Goal: Task Accomplishment & Management: Manage account settings

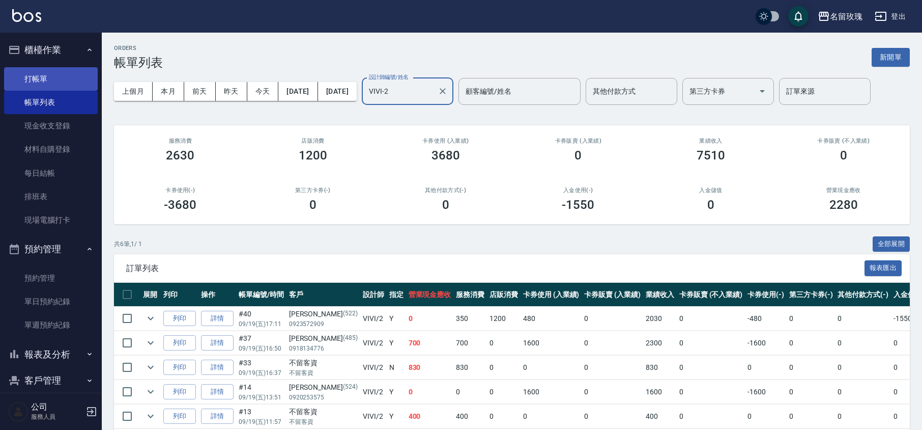
scroll to position [76, 0]
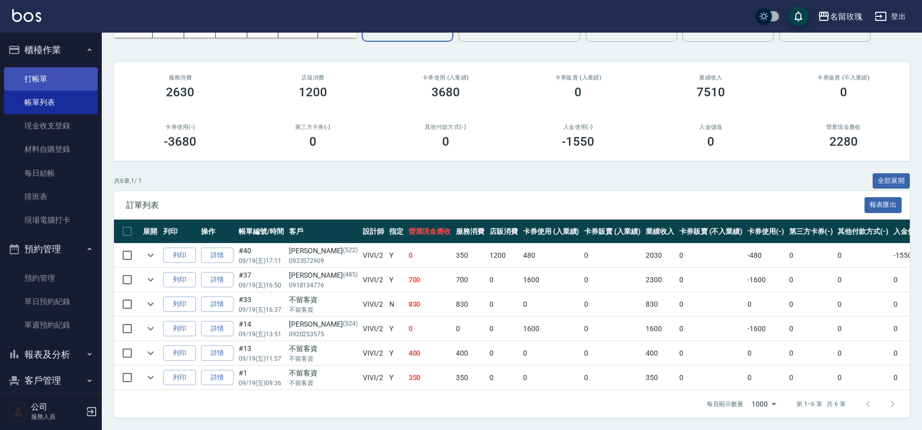
click at [68, 73] on link "打帳單" at bounding box center [51, 78] width 94 height 23
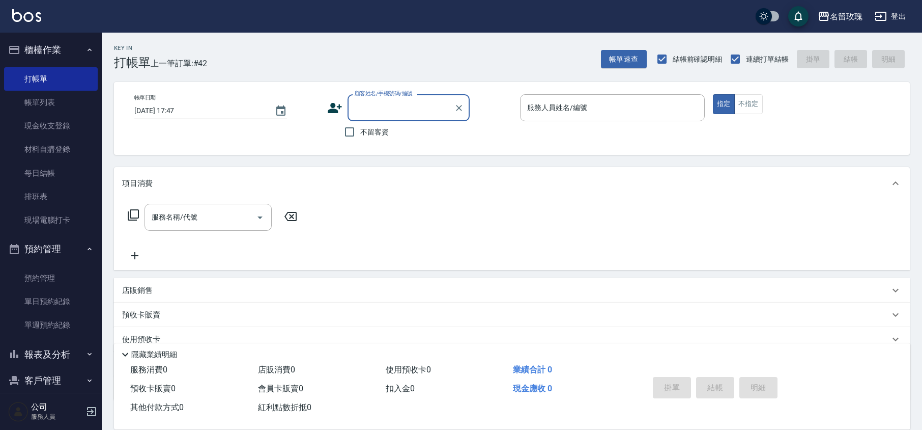
click at [54, 39] on button "櫃檯作業" at bounding box center [51, 50] width 94 height 26
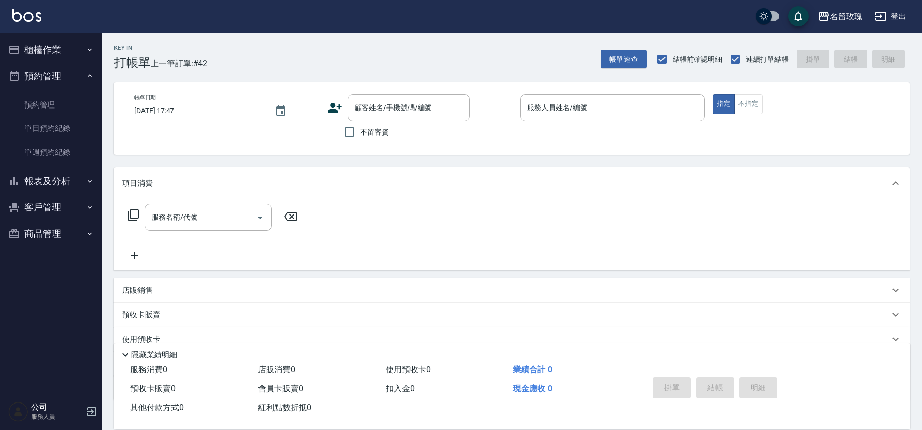
click at [60, 74] on button "預約管理" at bounding box center [51, 76] width 94 height 26
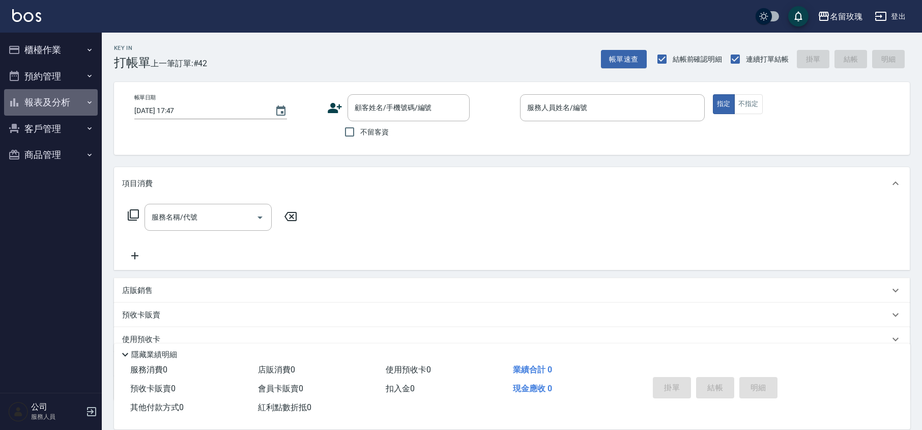
drag, startPoint x: 57, startPoint y: 98, endPoint x: 60, endPoint y: 159, distance: 61.1
click at [57, 98] on button "報表及分析" at bounding box center [51, 102] width 94 height 26
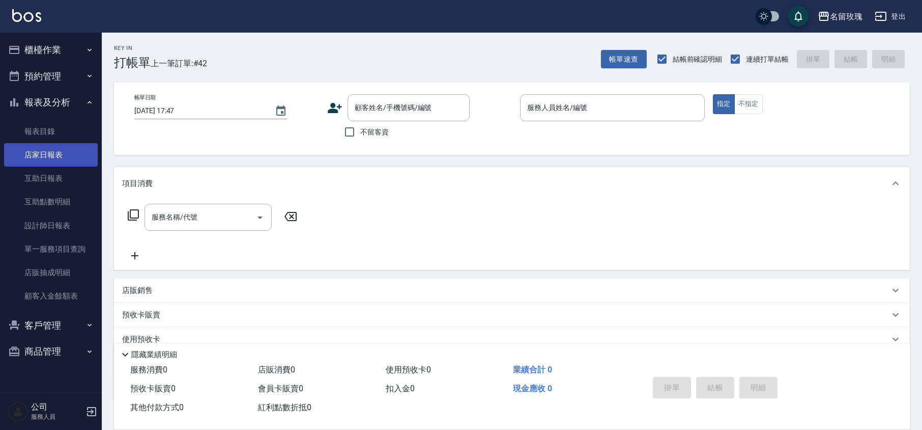
click at [60, 162] on link "店家日報表" at bounding box center [51, 154] width 94 height 23
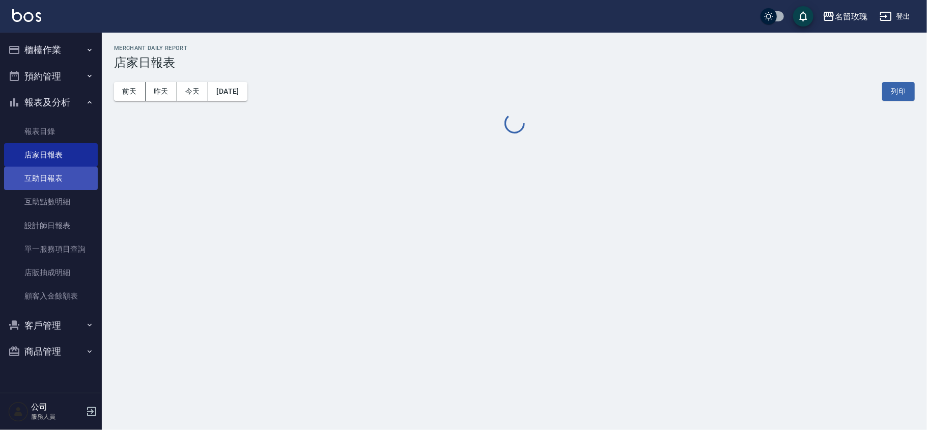
click at [31, 178] on link "互助日報表" at bounding box center [51, 177] width 94 height 23
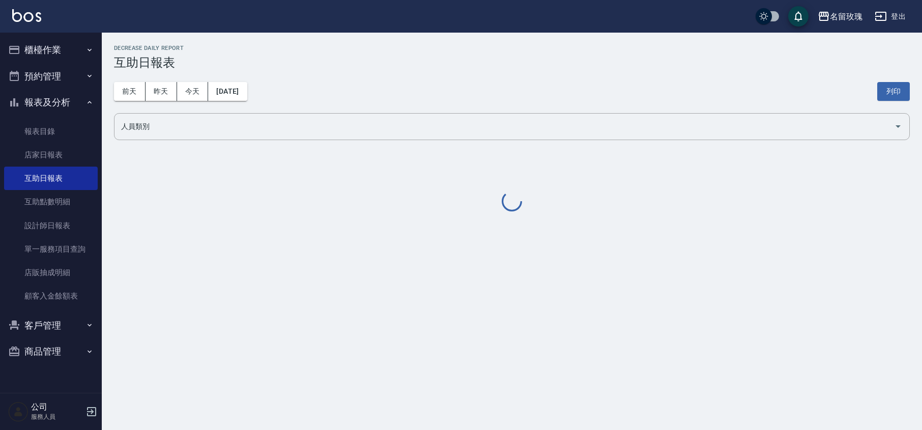
click at [511, 47] on h2 "Decrease Daily Report" at bounding box center [512, 48] width 796 height 7
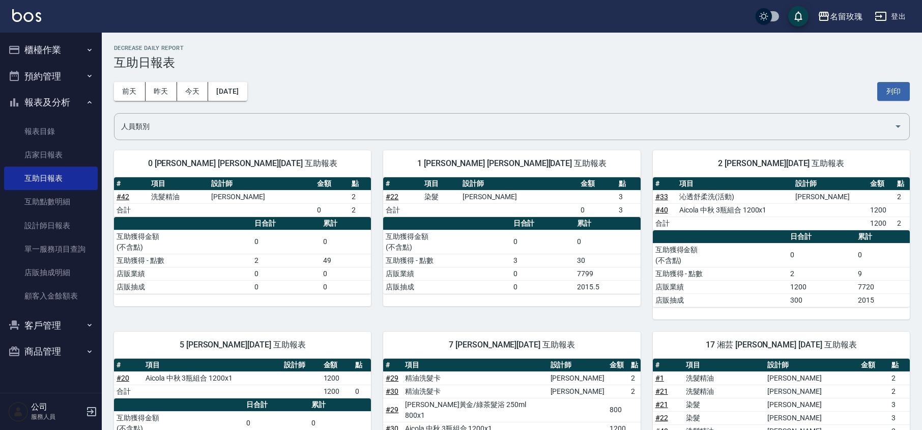
drag, startPoint x: 511, startPoint y: 47, endPoint x: 540, endPoint y: 39, distance: 30.1
click at [511, 47] on h2 "Decrease Daily Report" at bounding box center [512, 48] width 796 height 7
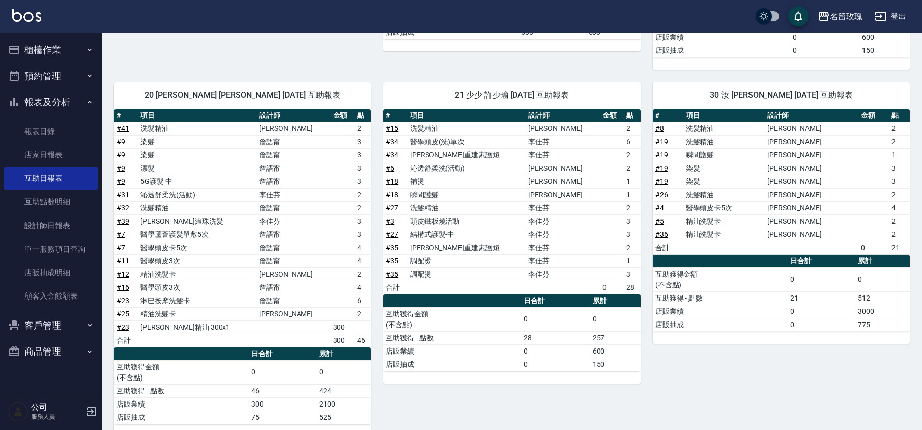
scroll to position [524, 0]
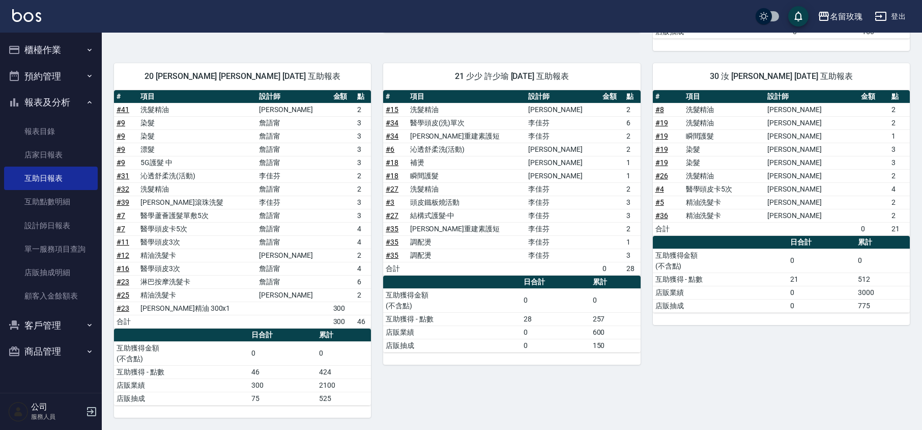
click at [59, 94] on button "報表及分析" at bounding box center [51, 102] width 94 height 26
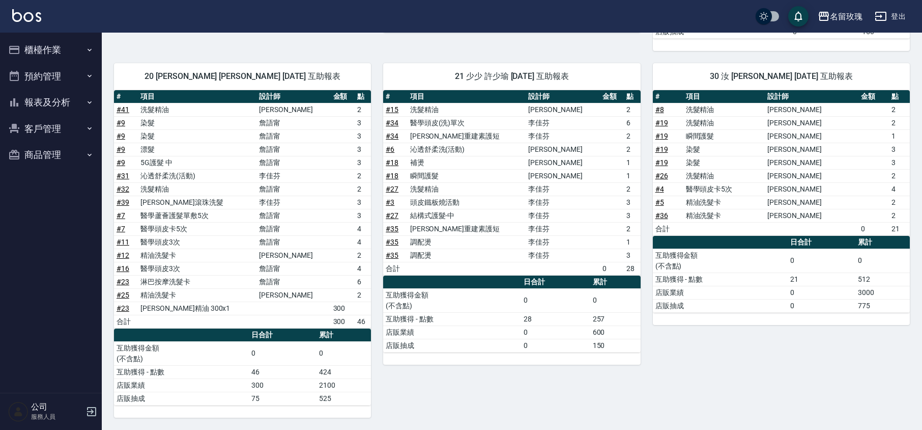
click at [69, 55] on button "櫃檯作業" at bounding box center [51, 50] width 94 height 26
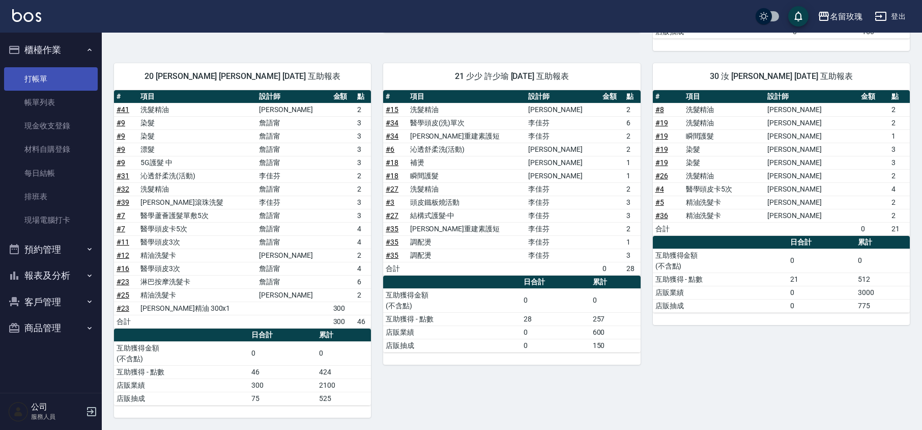
click at [61, 76] on link "打帳單" at bounding box center [51, 78] width 94 height 23
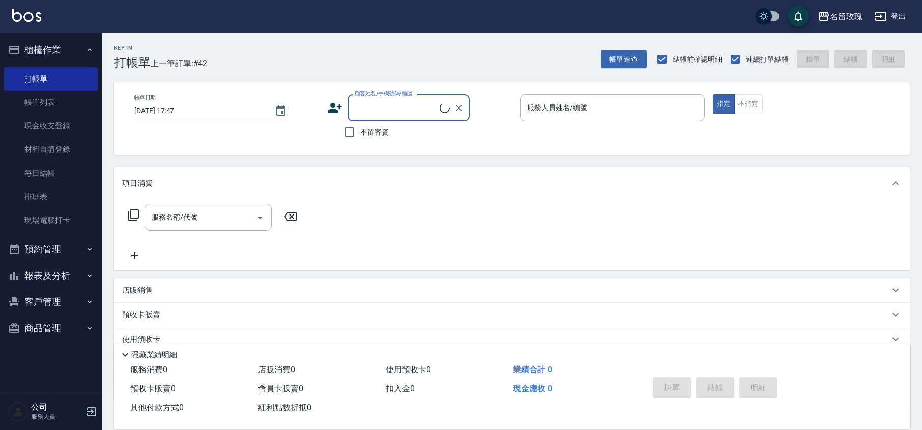
click at [55, 42] on button "櫃檯作業" at bounding box center [51, 50] width 94 height 26
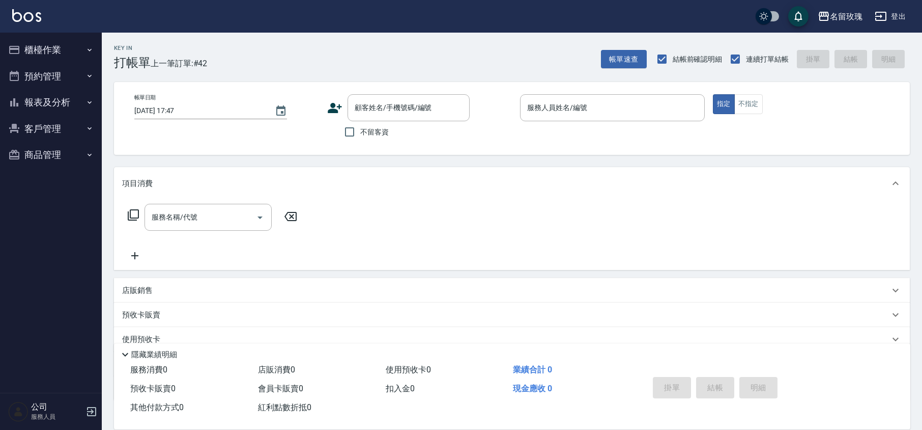
click at [465, 17] on div "名留玫瑰 登出" at bounding box center [461, 16] width 922 height 33
click at [300, 39] on div "Key In 打帳單 上一筆訂單:#42 帳單速查 結帳前確認明細 連續打單結帳 掛單 結帳 明細" at bounding box center [506, 51] width 808 height 37
drag, startPoint x: 386, startPoint y: 102, endPoint x: 374, endPoint y: 113, distance: 15.9
click at [385, 103] on input "顧客姓名/手機號碼/編號" at bounding box center [401, 108] width 98 height 18
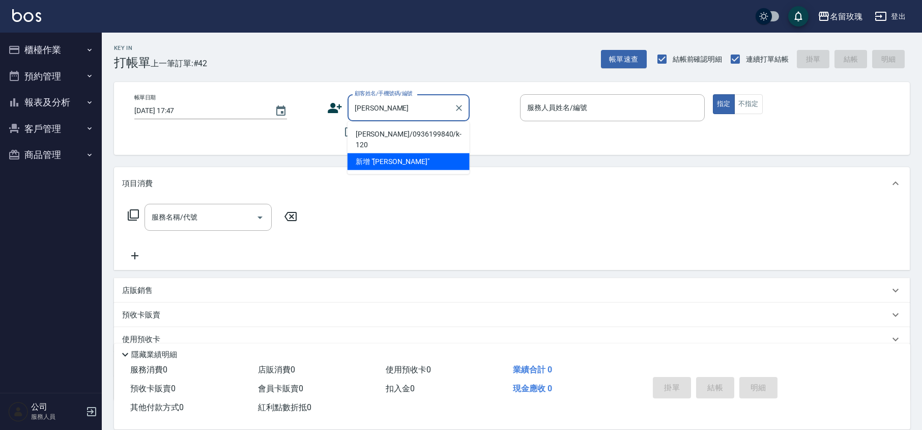
click at [392, 133] on li "孫儷芳/0936199840/k-120" at bounding box center [409, 139] width 122 height 27
type input "孫儷芳/0936199840/k-120"
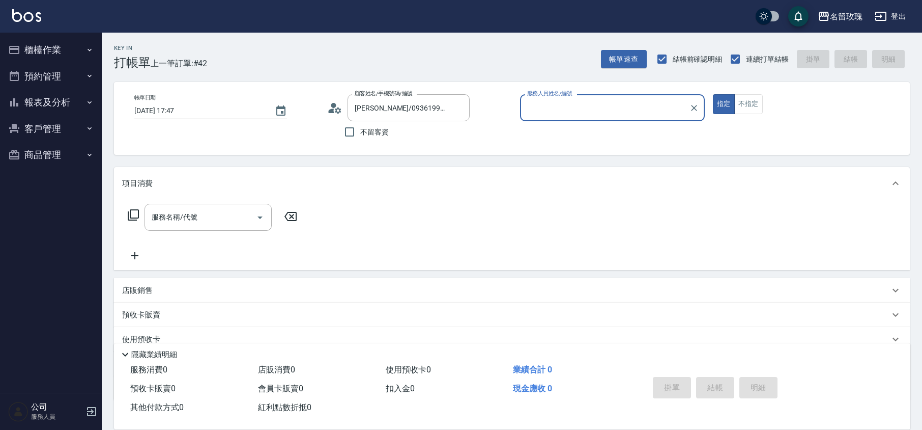
type input "KELLY-5"
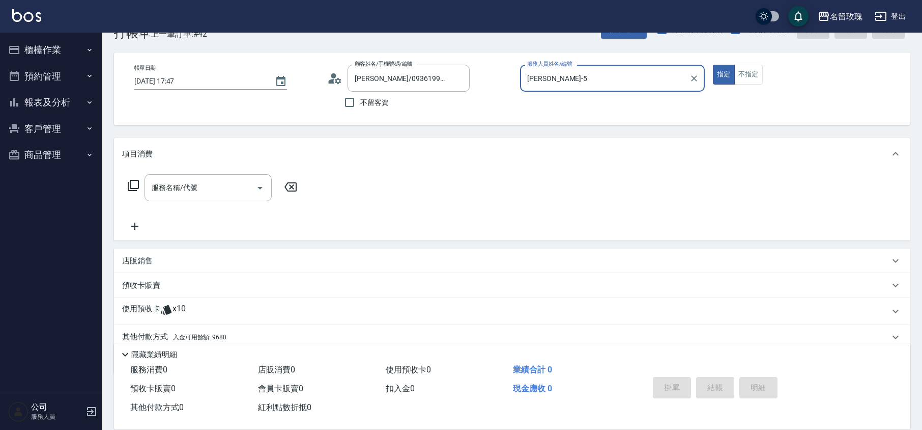
scroll to position [69, 0]
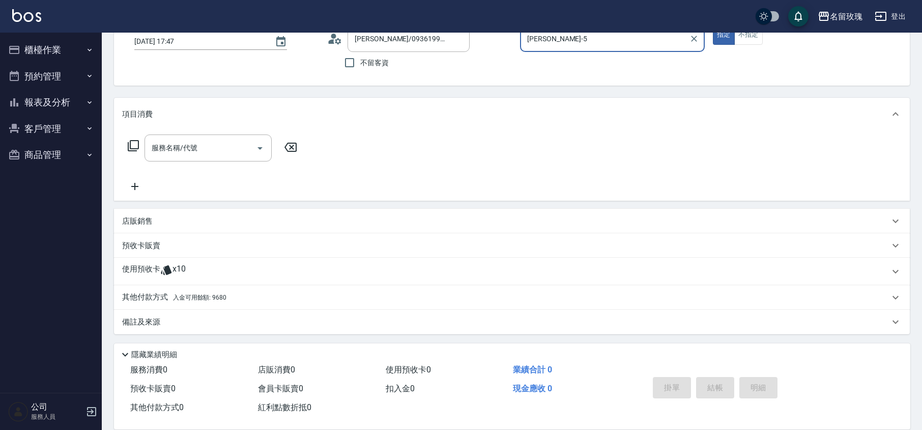
click at [180, 262] on div "使用預收卡 x10" at bounding box center [512, 271] width 796 height 27
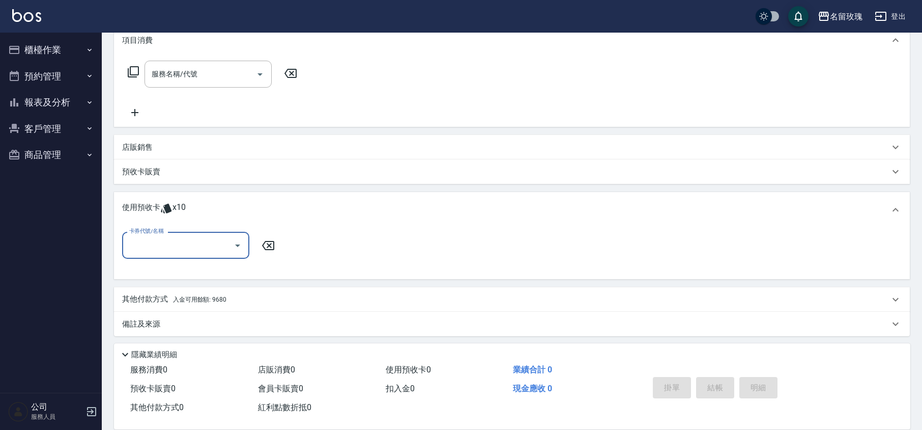
scroll to position [144, 0]
click at [242, 243] on icon "Open" at bounding box center [238, 245] width 12 height 12
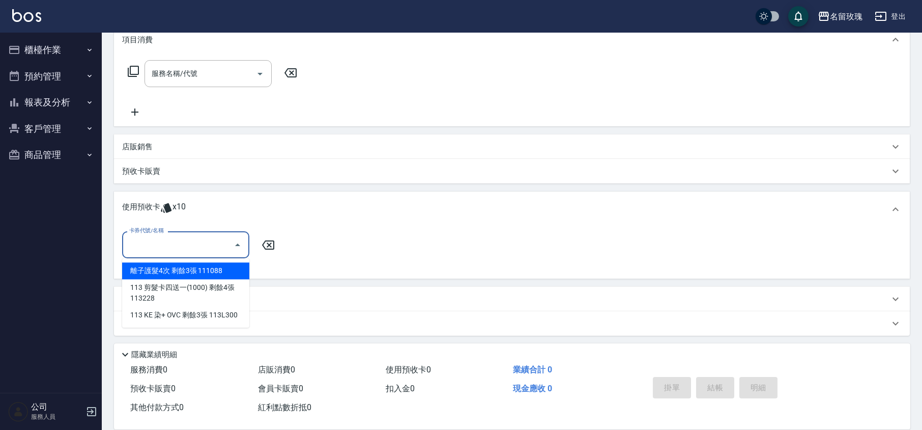
click at [218, 266] on div "離子護髮4次 剩餘3張 111088" at bounding box center [185, 270] width 127 height 17
type input "離子護髮4次 111088"
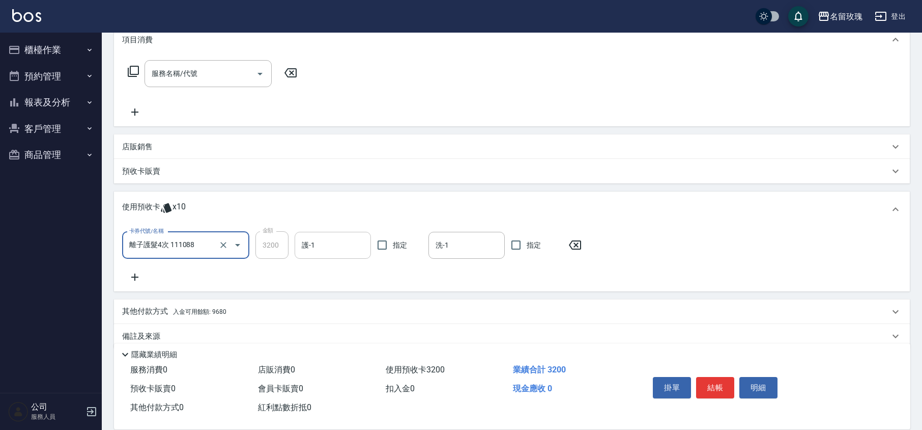
click at [357, 249] on input "護-1" at bounding box center [332, 245] width 67 height 18
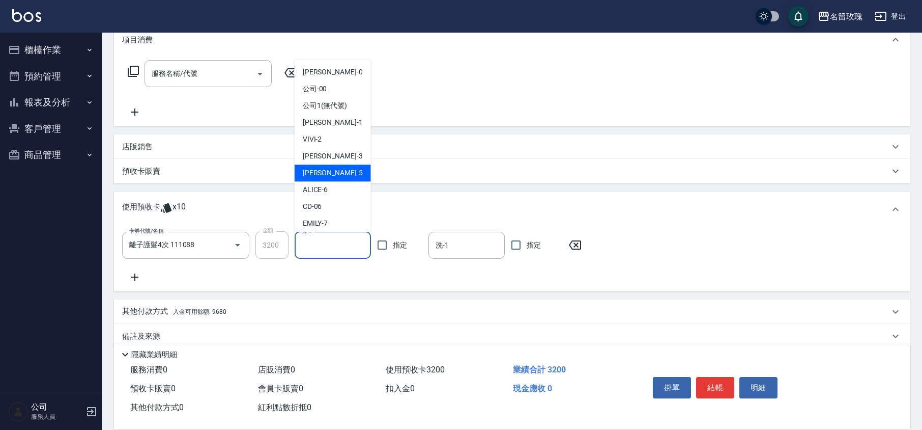
scroll to position [189, 0]
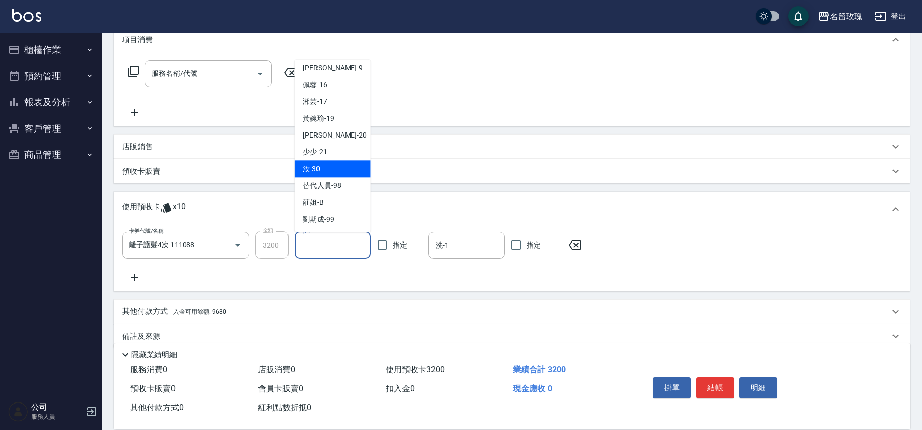
click at [326, 167] on div "汝 -30" at bounding box center [333, 169] width 76 height 17
type input "汝-30"
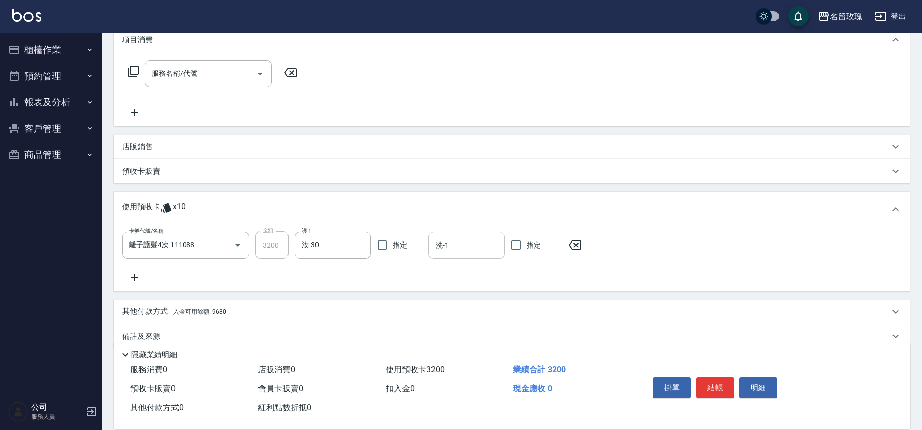
click at [469, 244] on input "洗-1" at bounding box center [466, 245] width 67 height 18
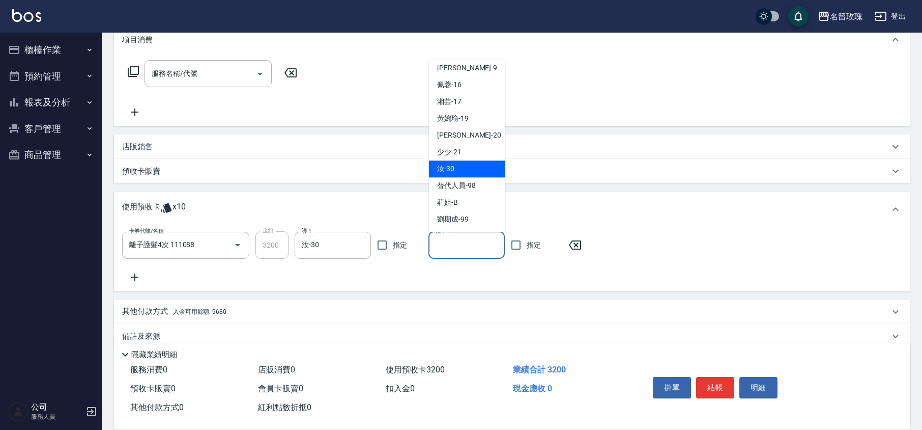
click at [452, 165] on span "汝 -30" at bounding box center [445, 169] width 17 height 11
type input "汝-30"
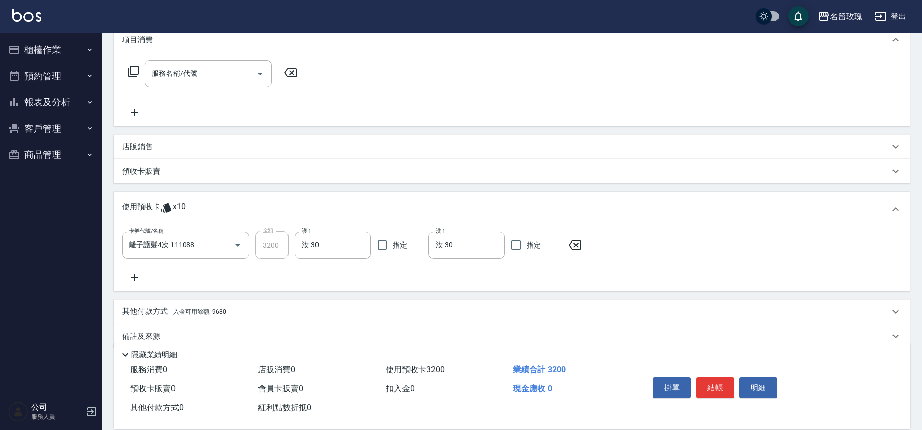
click at [136, 271] on icon at bounding box center [134, 277] width 25 height 12
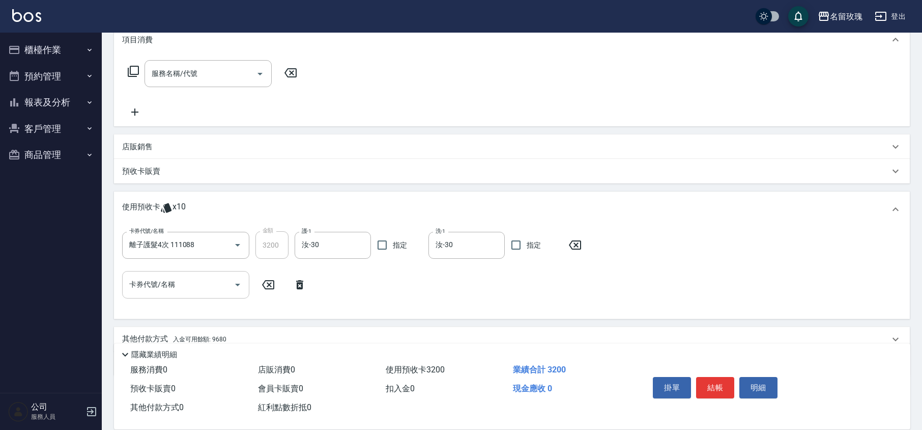
click at [240, 285] on icon "Open" at bounding box center [238, 284] width 12 height 12
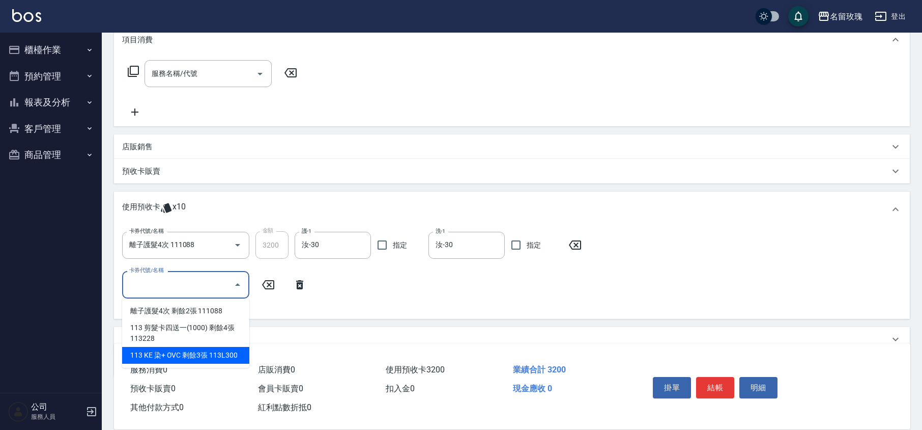
click at [216, 353] on div "113 KE 染+ OVC 剩餘3張 113L300" at bounding box center [185, 355] width 127 height 17
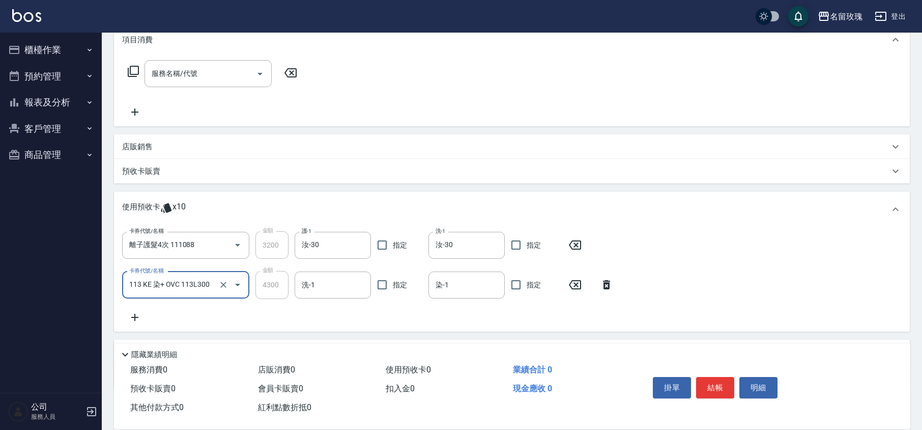
type input "113 KE 染+ OVC 113L300"
click at [324, 283] on input "洗-1" at bounding box center [332, 285] width 67 height 18
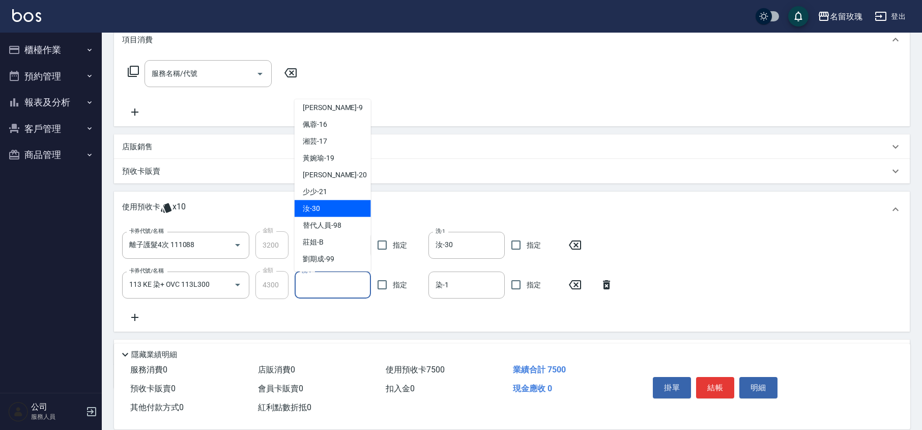
click at [336, 212] on div "汝 -30" at bounding box center [333, 208] width 76 height 17
type input "汝-30"
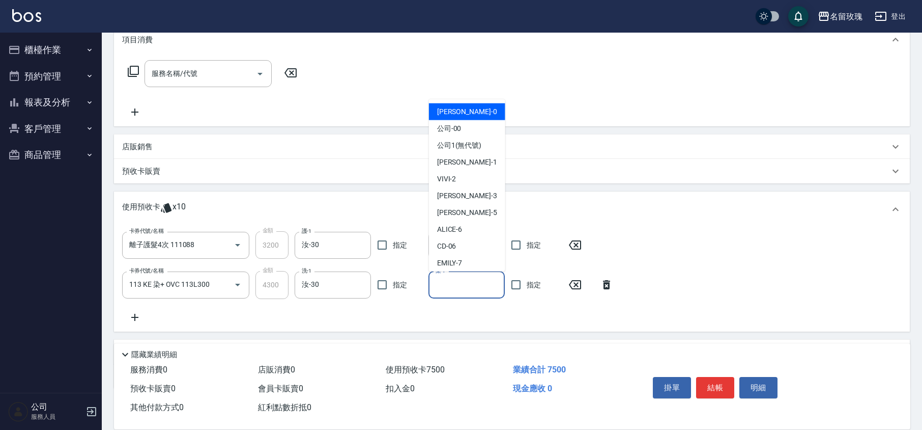
click at [473, 279] on input "染-1" at bounding box center [466, 285] width 67 height 18
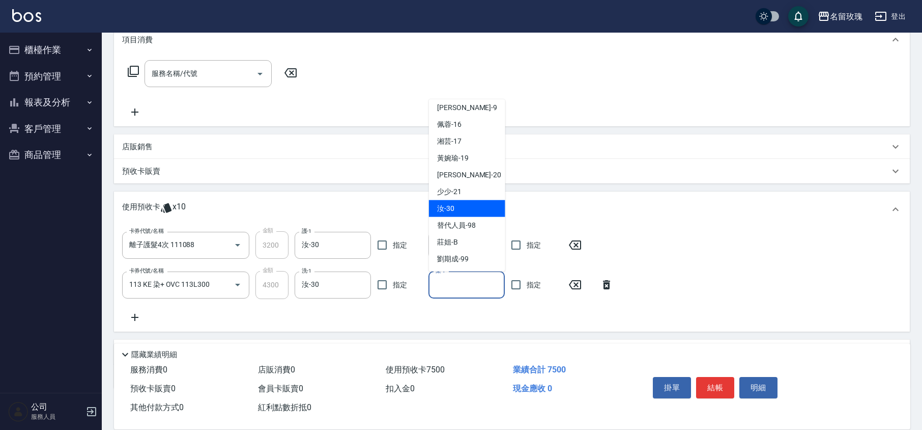
click at [453, 206] on span "汝 -30" at bounding box center [445, 208] width 17 height 11
type input "汝-30"
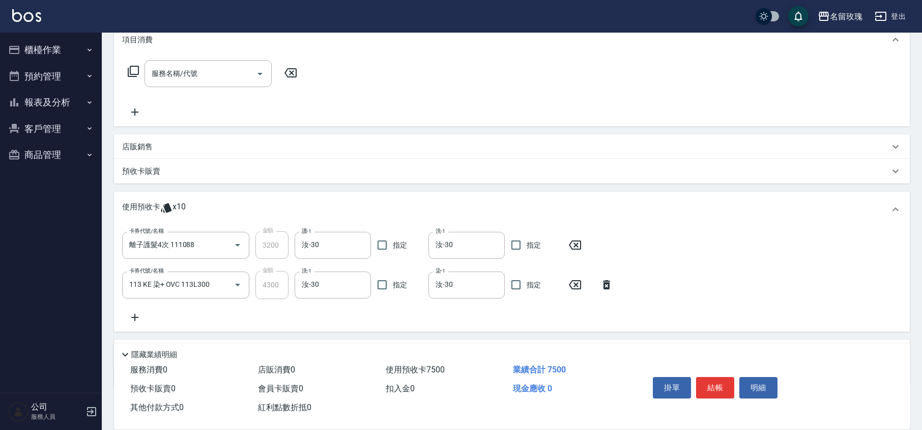
click at [475, 318] on div "卡券代號/名稱 離子護髮4次 111088 卡券代號/名稱 金額 3200 金額 護-1 汝-30 護-1 指定 洗-1 汝-30 洗-1 指定 卡券代號/名…" at bounding box center [512, 277] width 780 height 92
type input "2025/09/19 18:08"
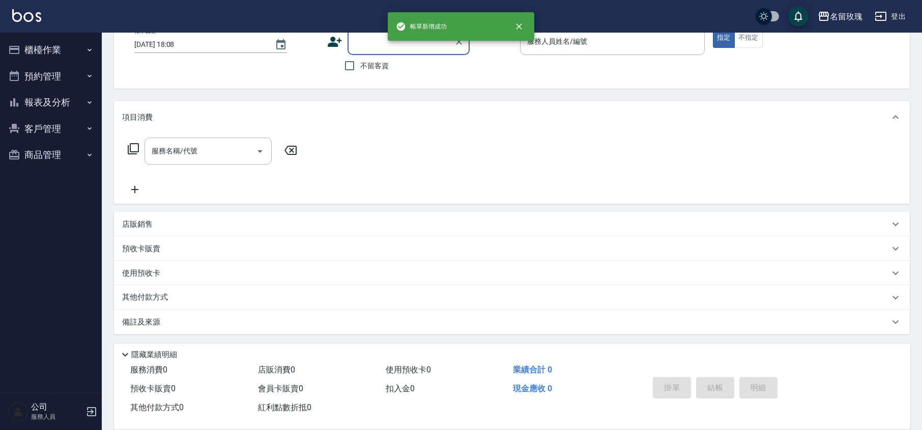
scroll to position [0, 0]
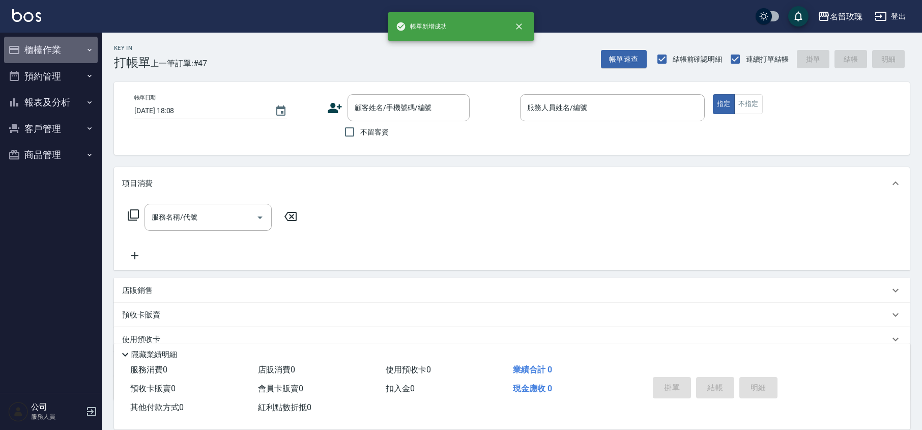
click at [23, 43] on button "櫃檯作業" at bounding box center [51, 50] width 94 height 26
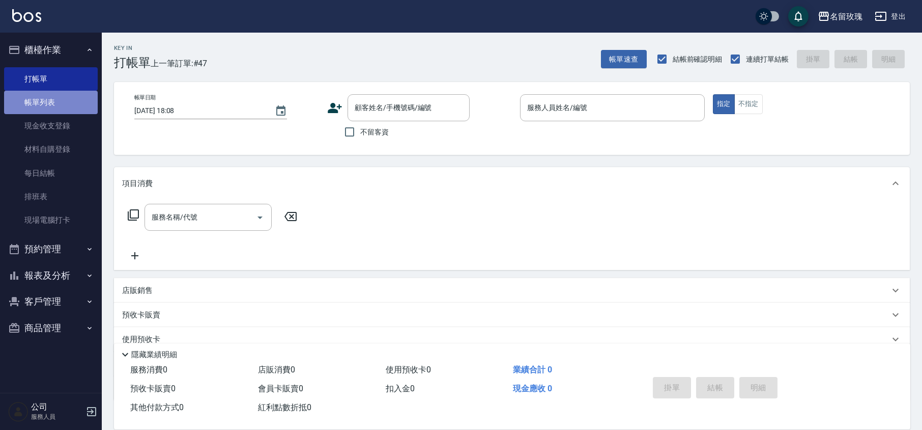
click at [34, 99] on link "帳單列表" at bounding box center [51, 102] width 94 height 23
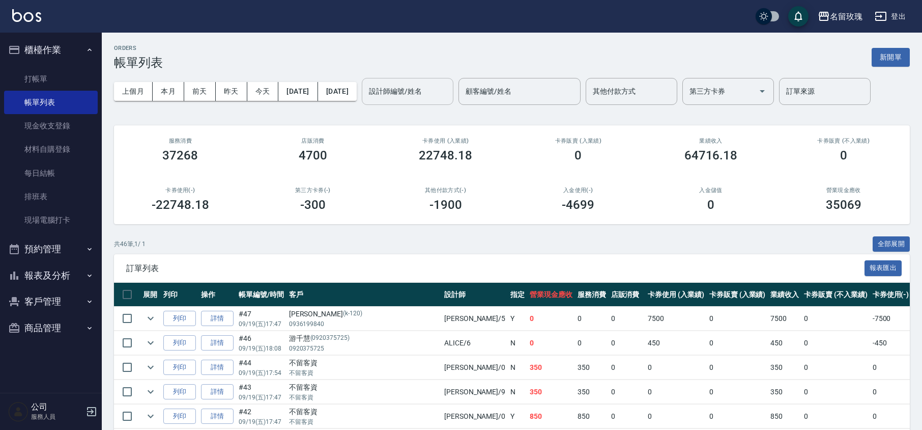
click at [427, 92] on input "設計師編號/姓名" at bounding box center [408, 91] width 82 height 18
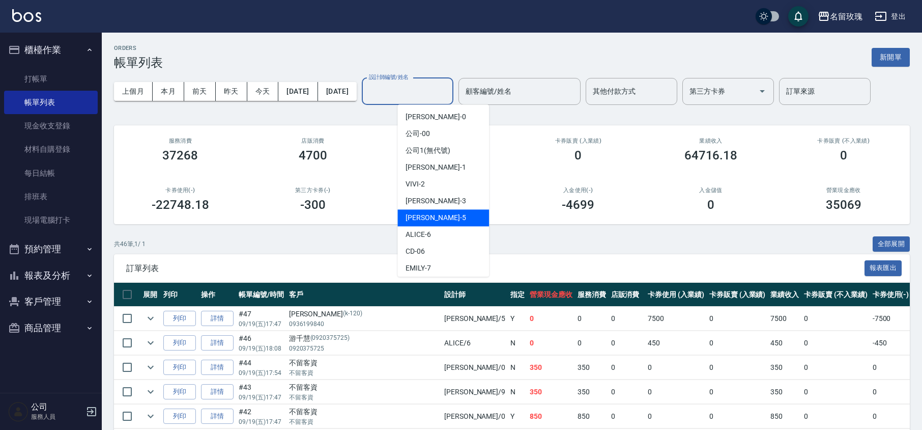
click at [444, 210] on div "KELLY -5" at bounding box center [444, 217] width 92 height 17
type input "KELLY-5"
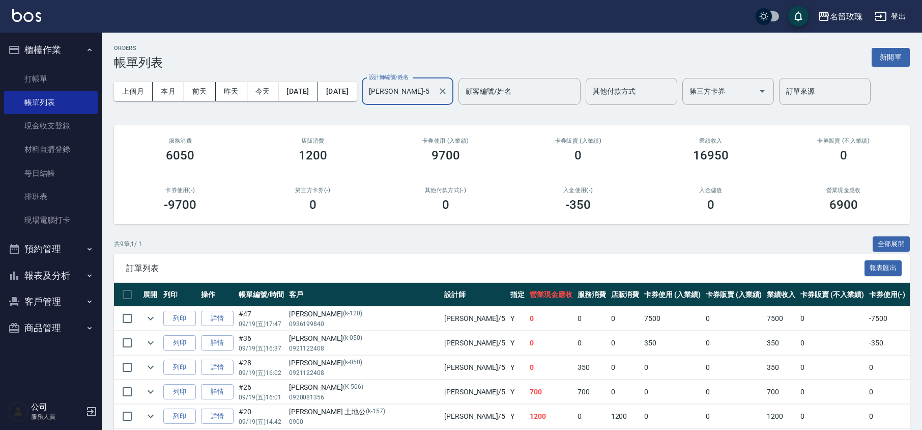
click at [440, 117] on div "ORDERS 帳單列表 新開單 上個月 本月 前天 昨天 今天 2025/09/19 2025/09/19 設計師編號/姓名 KELLY-5 設計師編號/姓名…" at bounding box center [512, 300] width 821 height 534
click at [583, 54] on div "ORDERS 帳單列表 新開單" at bounding box center [512, 57] width 796 height 25
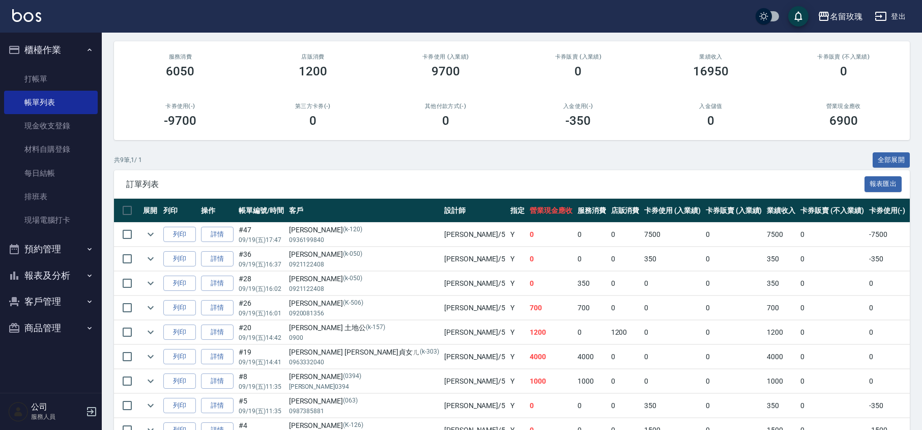
scroll to position [150, 0]
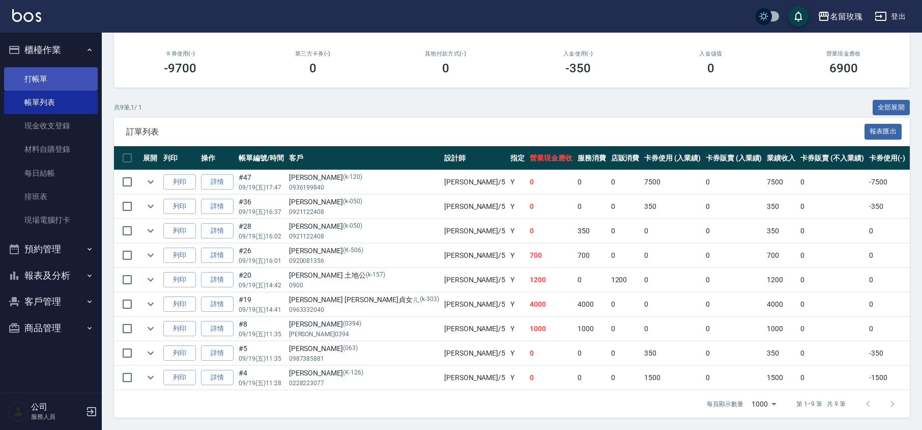
click at [33, 72] on link "打帳單" at bounding box center [51, 78] width 94 height 23
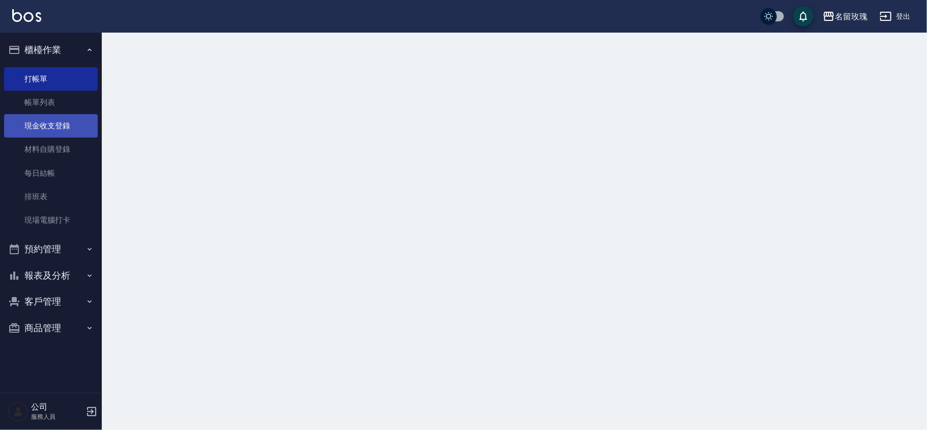
drag, startPoint x: 47, startPoint y: 45, endPoint x: 33, endPoint y: 119, distance: 75.3
click at [48, 45] on button "櫃檯作業" at bounding box center [51, 50] width 94 height 26
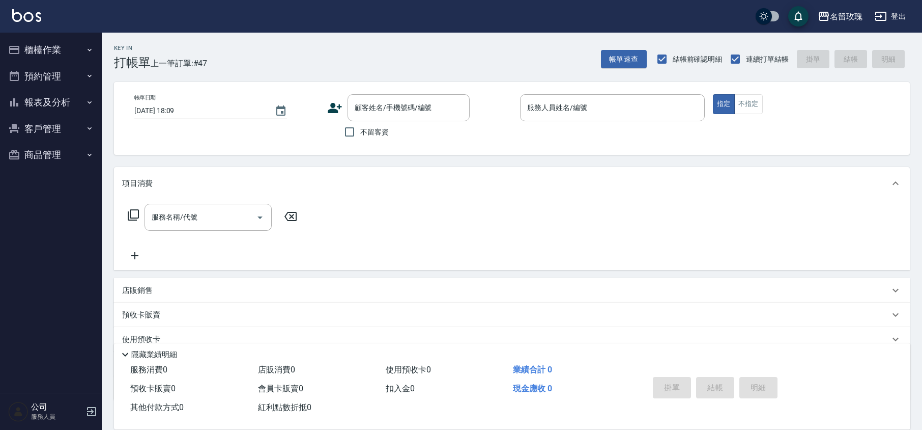
click at [74, 101] on button "報表及分析" at bounding box center [51, 102] width 94 height 26
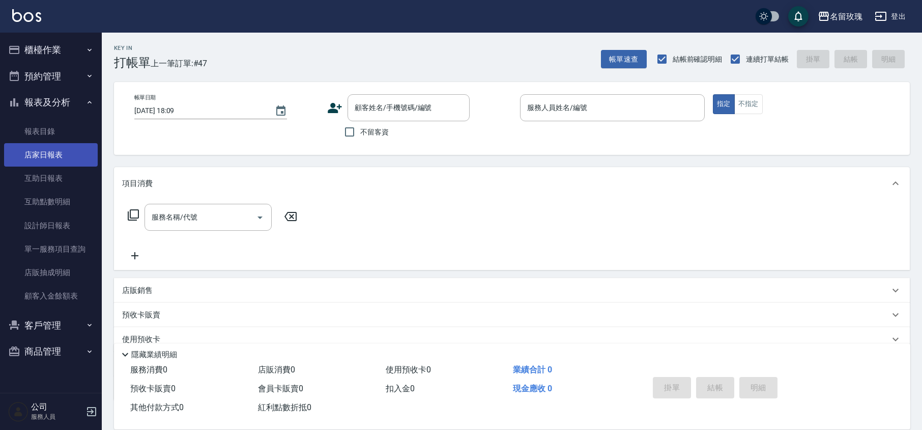
click at [59, 151] on link "店家日報表" at bounding box center [51, 154] width 94 height 23
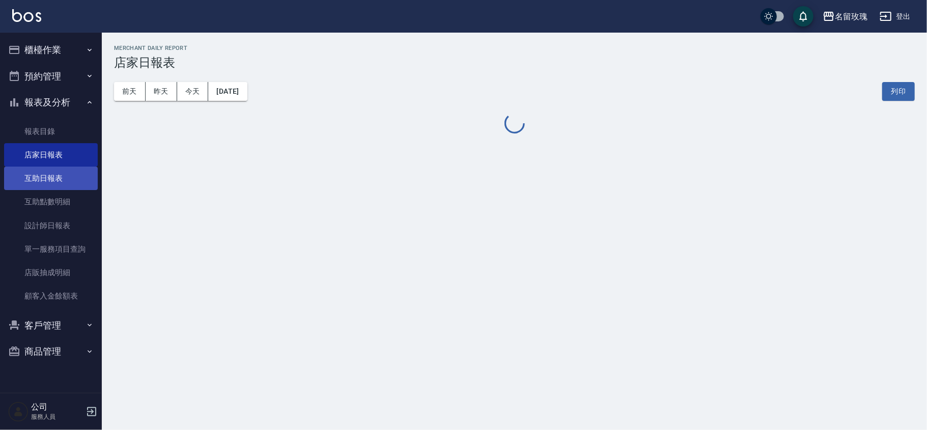
click at [59, 182] on link "互助日報表" at bounding box center [51, 177] width 94 height 23
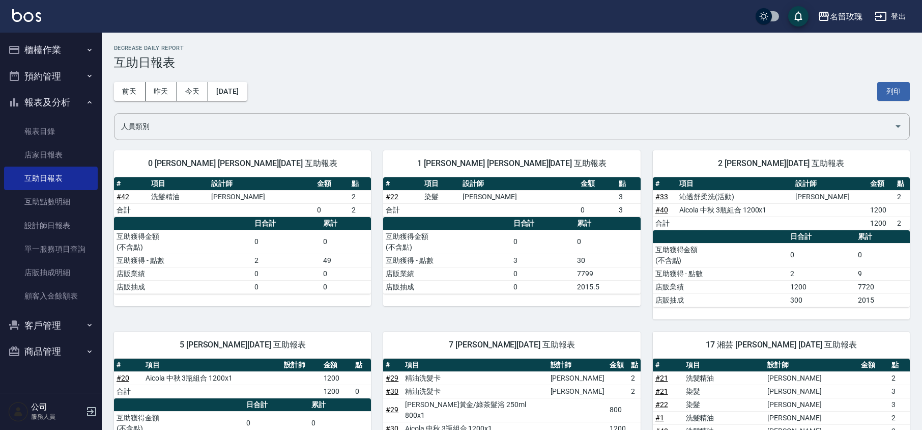
click at [442, 70] on div "前天 昨天 今天 2025/09/19 列印" at bounding box center [512, 91] width 796 height 43
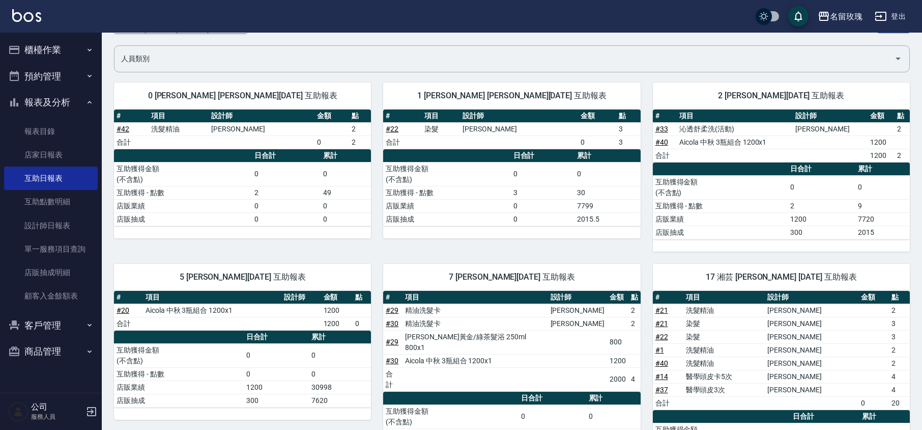
click at [306, 19] on div "名留玫瑰 登出" at bounding box center [461, 16] width 922 height 33
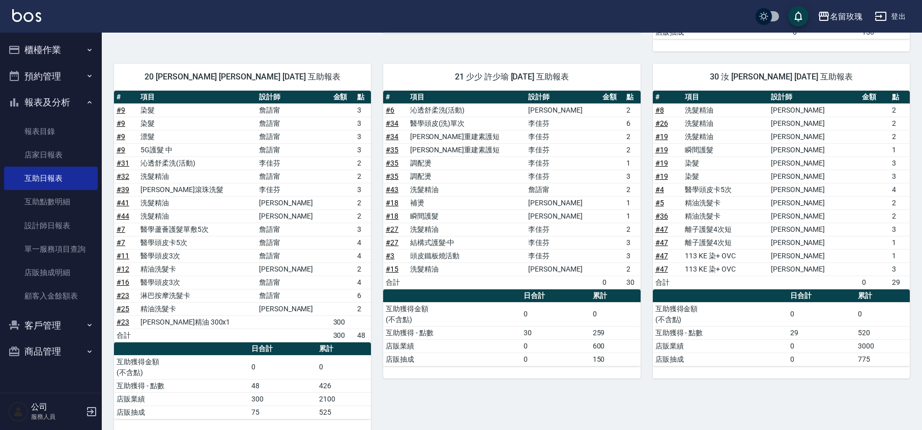
scroll to position [537, 0]
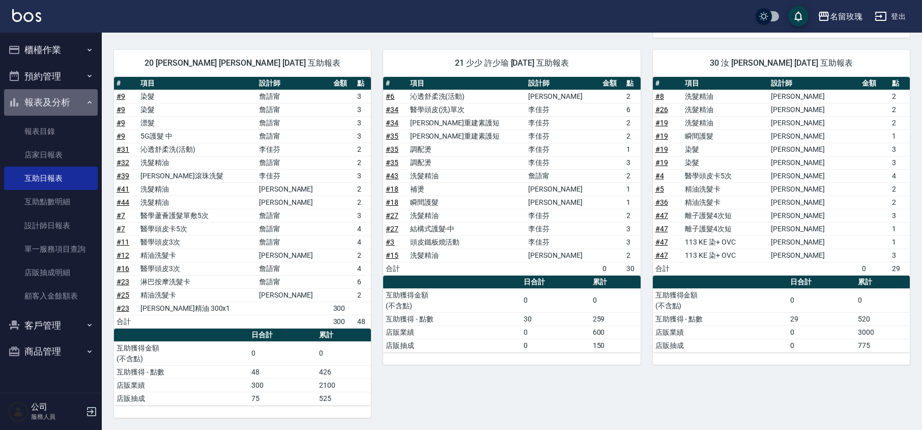
click at [30, 97] on button "報表及分析" at bounding box center [51, 102] width 94 height 26
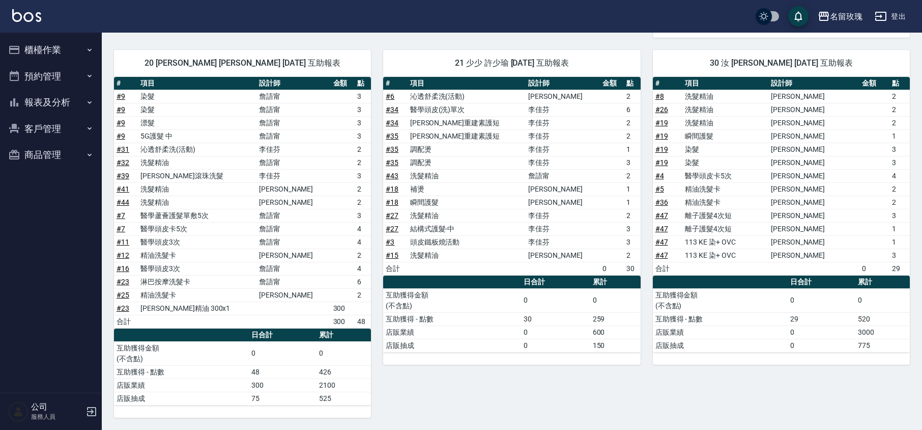
click at [41, 36] on ul "櫃檯作業 打帳單 帳單列表 現金收支登錄 材料自購登錄 每日結帳 排班表 現場電腦打卡 預約管理 預約管理 單日預約紀錄 單週預約紀錄 報表及分析 報表目錄 …" at bounding box center [51, 102] width 94 height 139
click at [46, 48] on button "櫃檯作業" at bounding box center [51, 50] width 94 height 26
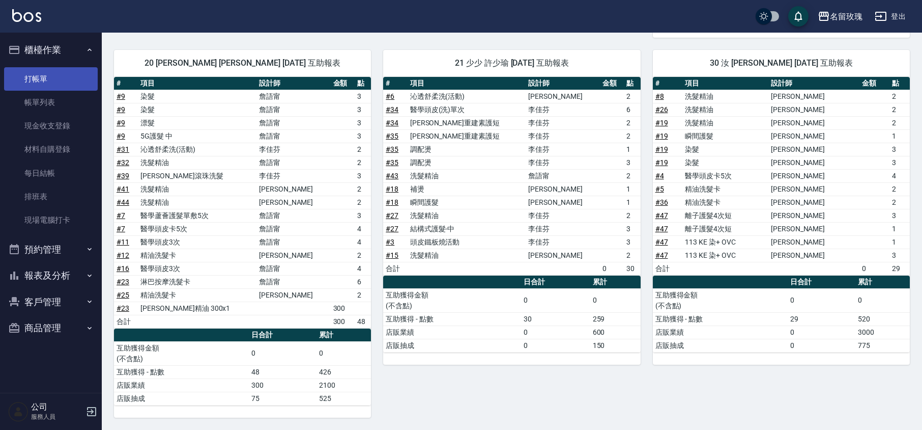
click at [66, 81] on link "打帳單" at bounding box center [51, 78] width 94 height 23
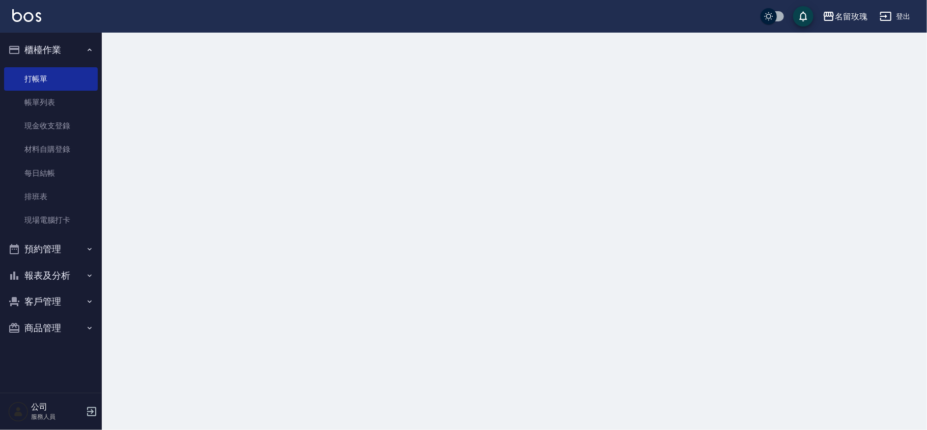
click at [60, 49] on button "櫃檯作業" at bounding box center [51, 50] width 94 height 26
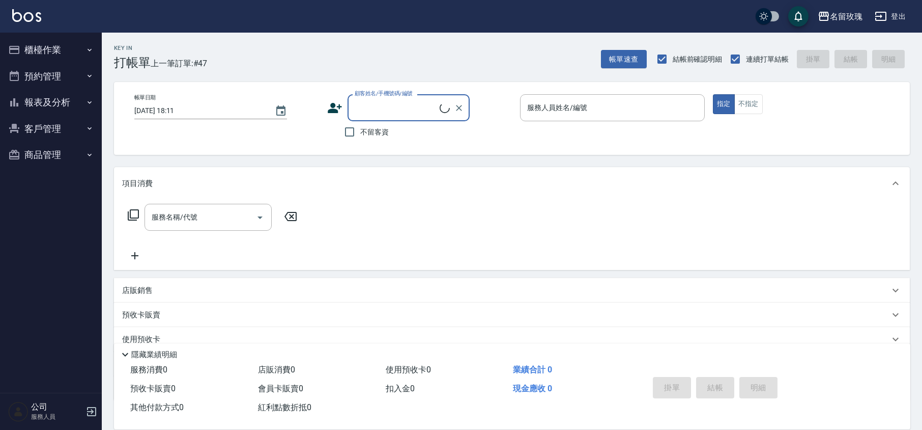
drag, startPoint x: 60, startPoint y: 49, endPoint x: 188, endPoint y: 35, distance: 129.1
click at [188, 35] on div "Key In 打帳單 上一筆訂單:#47" at bounding box center [154, 51] width 105 height 37
drag, startPoint x: 383, startPoint y: 51, endPoint x: 363, endPoint y: 47, distance: 20.4
click at [383, 51] on div "Key In 打帳單 上一筆訂單:#47 帳單速查 結帳前確認明細 連續打單結帳 掛單 結帳 明細" at bounding box center [506, 51] width 808 height 37
click at [51, 39] on button "櫃檯作業" at bounding box center [51, 50] width 94 height 26
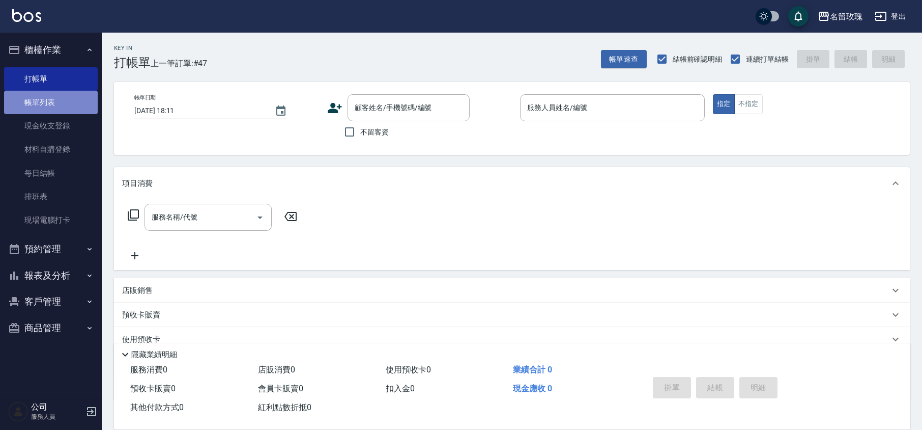
click at [74, 106] on link "帳單列表" at bounding box center [51, 102] width 94 height 23
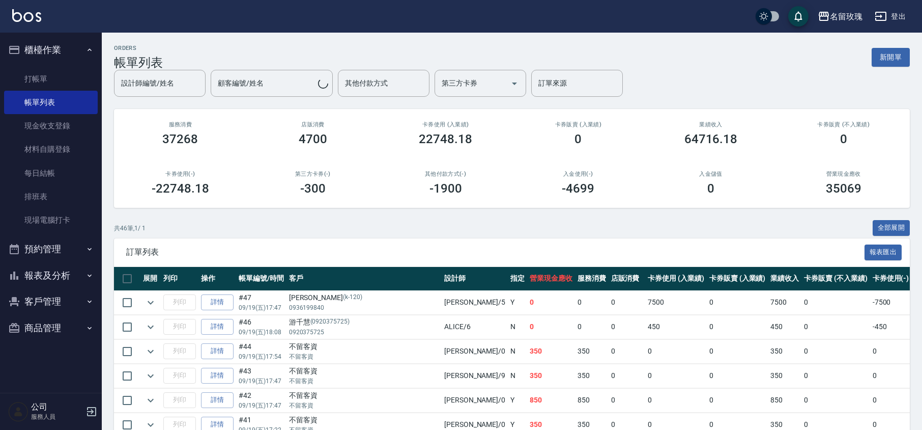
click at [35, 60] on button "櫃檯作業" at bounding box center [51, 50] width 94 height 26
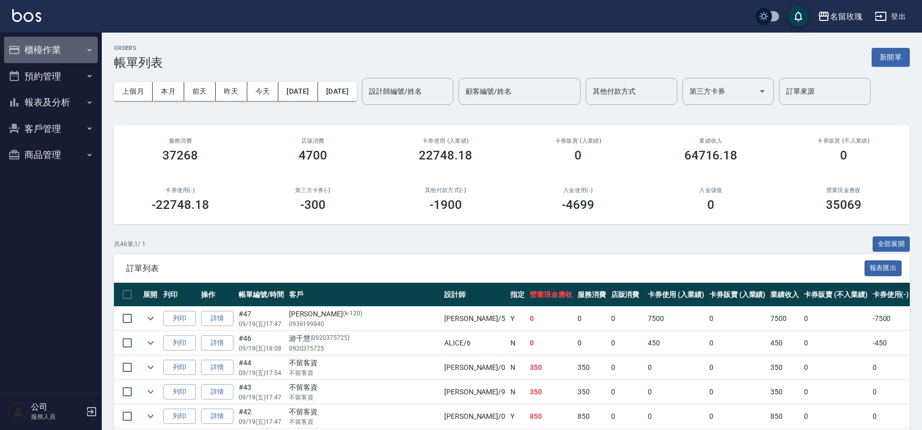
click at [45, 45] on button "櫃檯作業" at bounding box center [51, 50] width 94 height 26
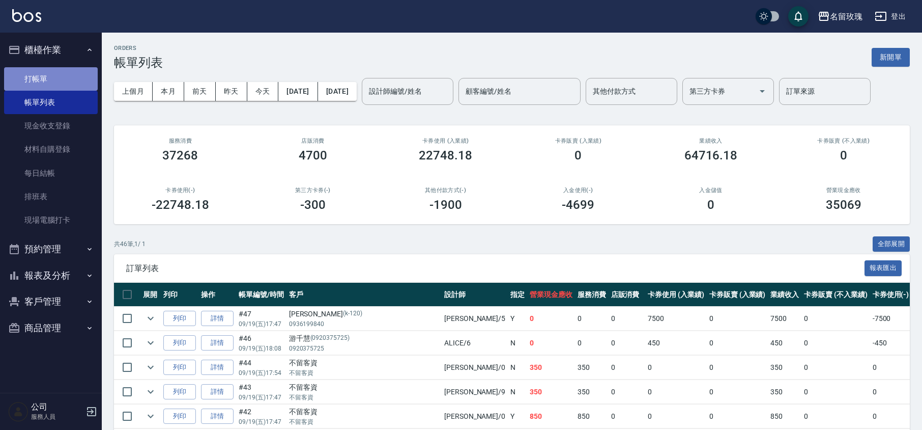
click at [57, 73] on link "打帳單" at bounding box center [51, 78] width 94 height 23
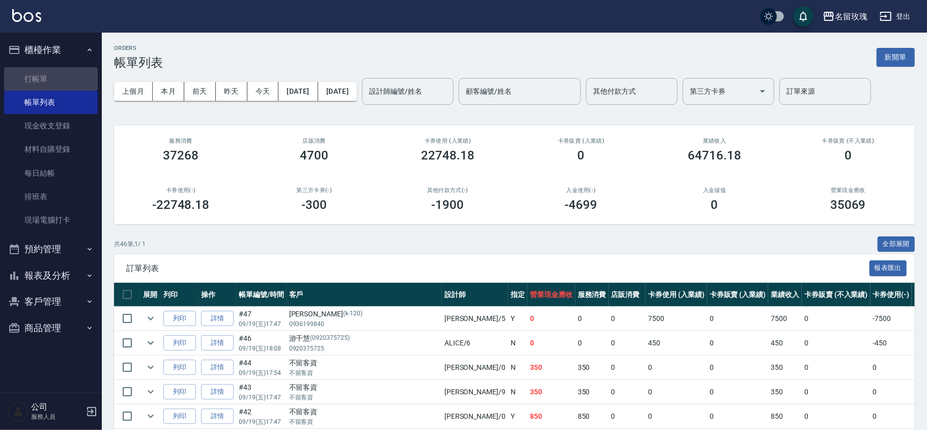
click at [64, 51] on button "櫃檯作業" at bounding box center [51, 50] width 94 height 26
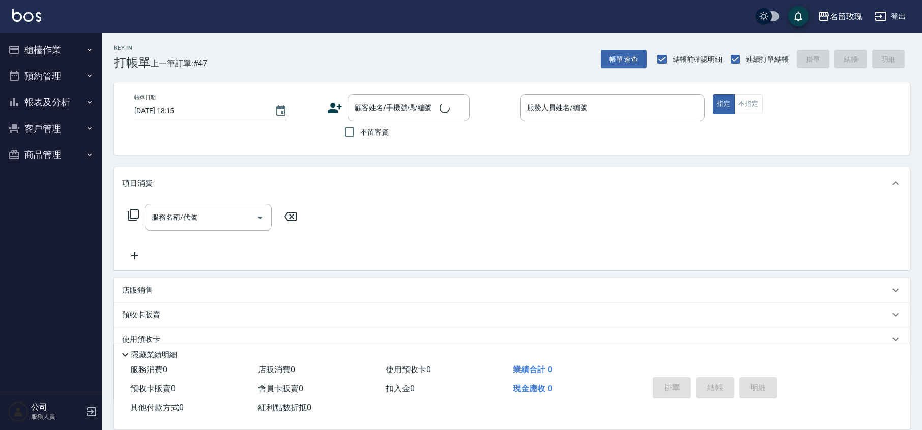
click at [249, 60] on div "Key In 打帳單 上一筆訂單:#47 帳單速查 結帳前確認明細 連續打單結帳 掛單 結帳 明細" at bounding box center [506, 51] width 808 height 37
click at [53, 105] on button "報表及分析" at bounding box center [51, 102] width 94 height 26
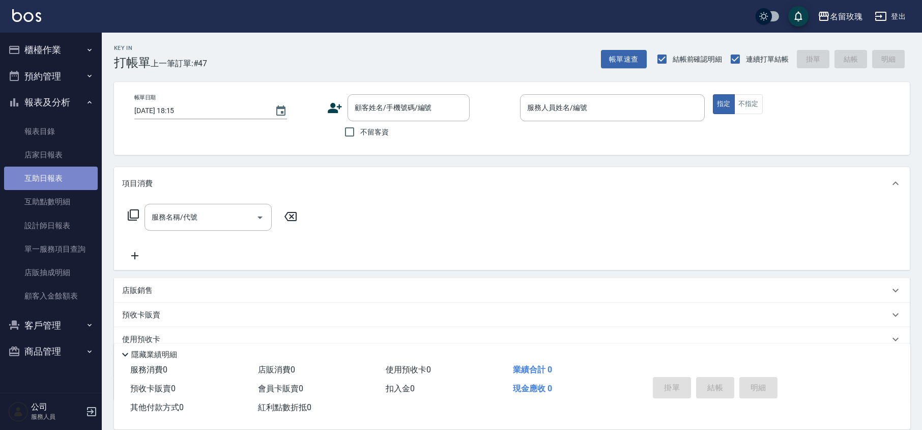
click at [47, 179] on link "互助日報表" at bounding box center [51, 177] width 94 height 23
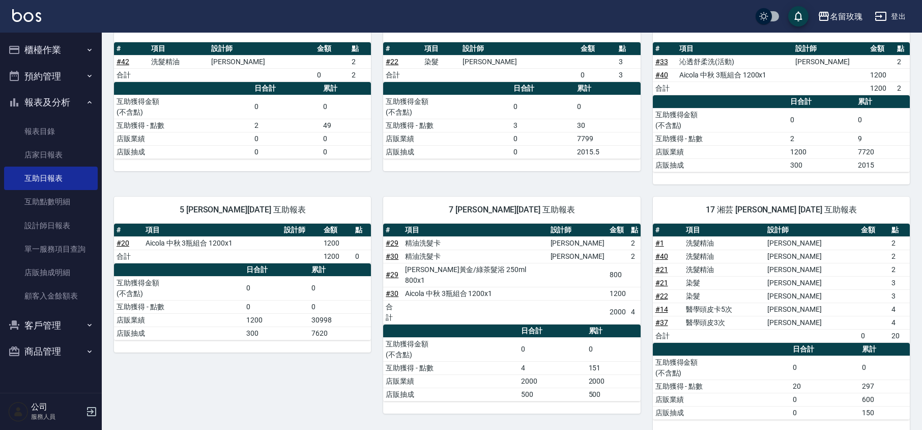
scroll to position [135, 0]
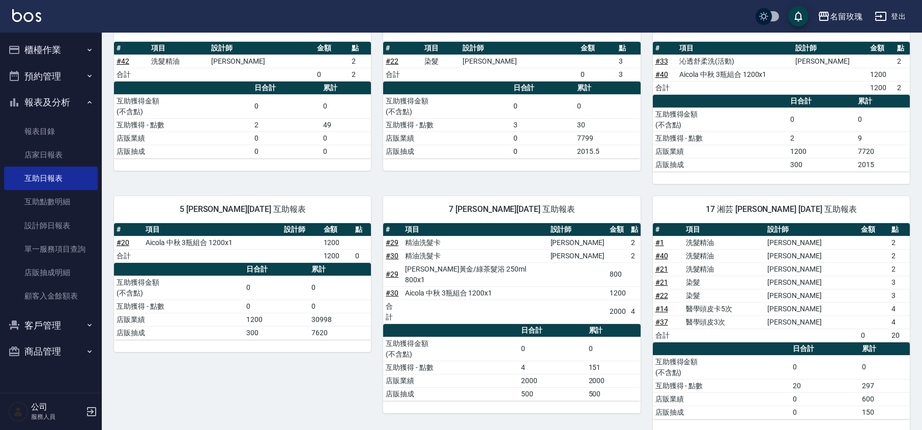
click at [659, 297] on link "# 22" at bounding box center [662, 295] width 13 height 8
click at [664, 284] on link "# 21" at bounding box center [662, 282] width 13 height 8
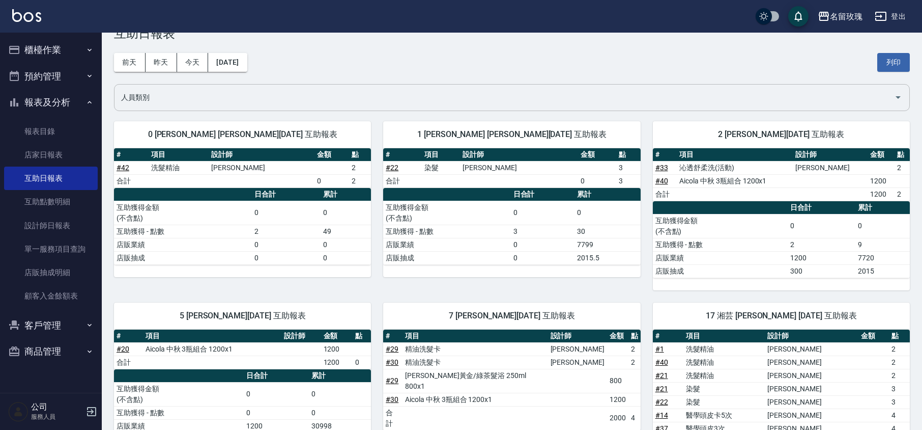
scroll to position [0, 0]
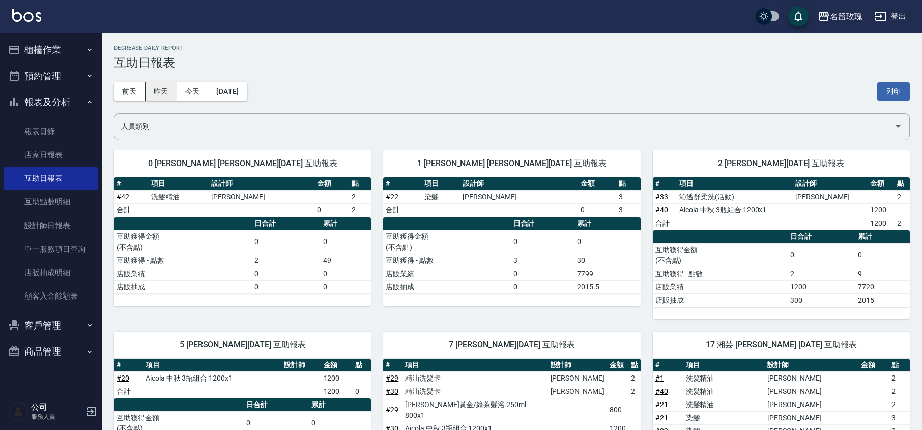
click at [168, 92] on button "昨天" at bounding box center [162, 91] width 32 height 19
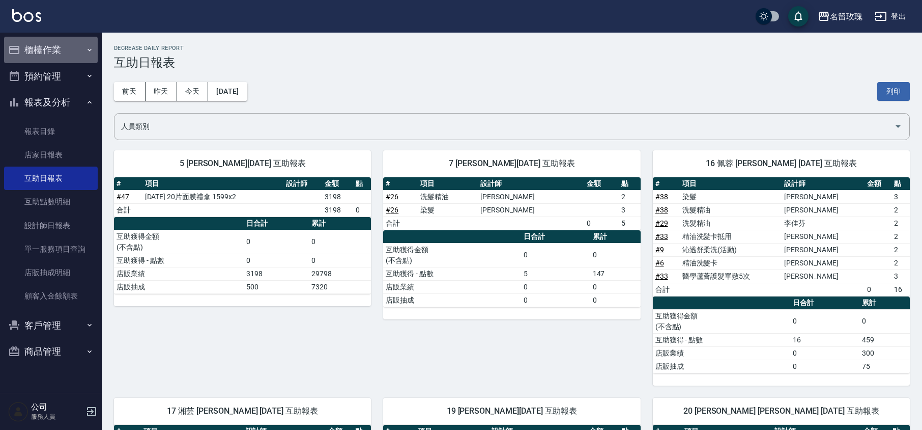
click at [64, 58] on button "櫃檯作業" at bounding box center [51, 50] width 94 height 26
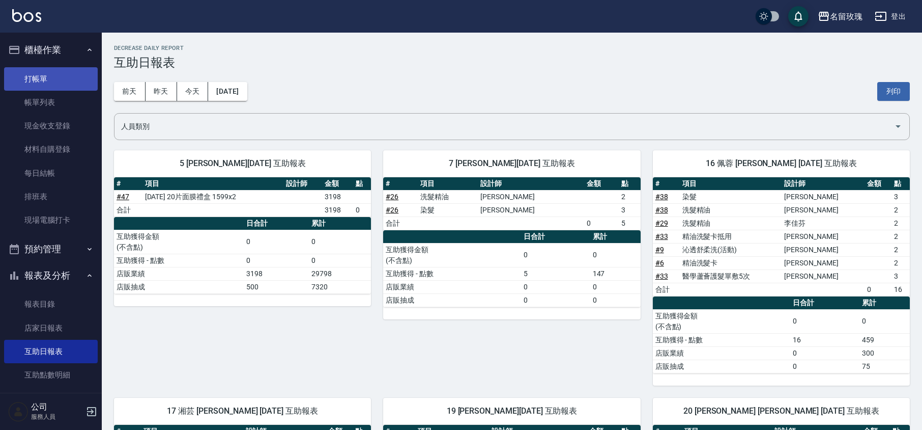
click at [70, 77] on link "打帳單" at bounding box center [51, 78] width 94 height 23
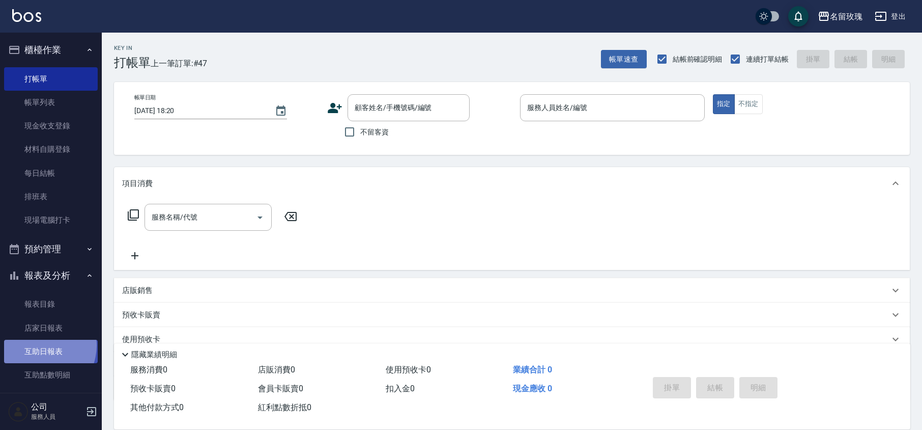
click at [39, 345] on link "互助日報表" at bounding box center [51, 351] width 94 height 23
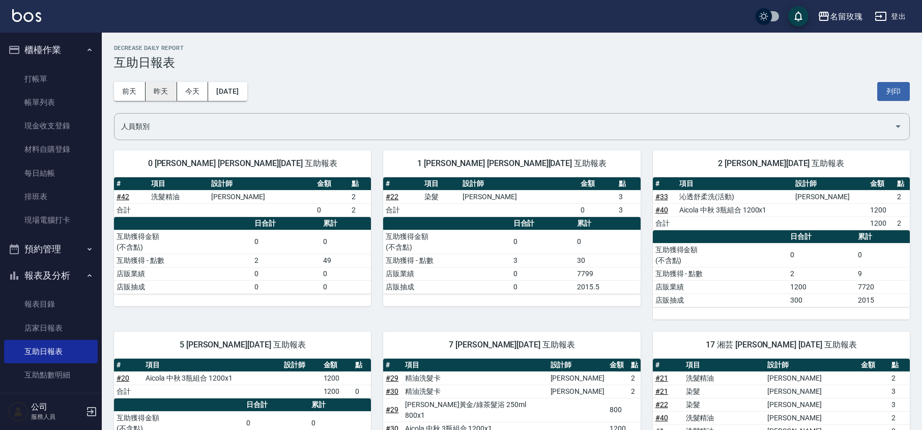
click at [168, 88] on button "昨天" at bounding box center [162, 91] width 32 height 19
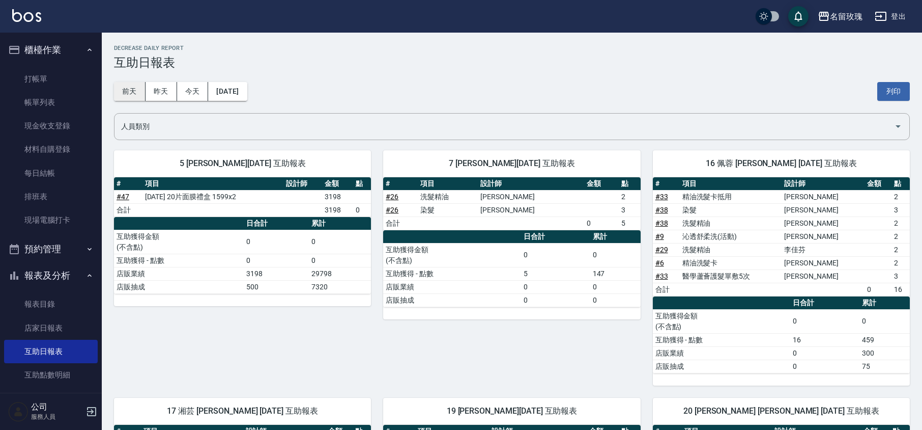
click at [136, 86] on button "前天" at bounding box center [130, 91] width 32 height 19
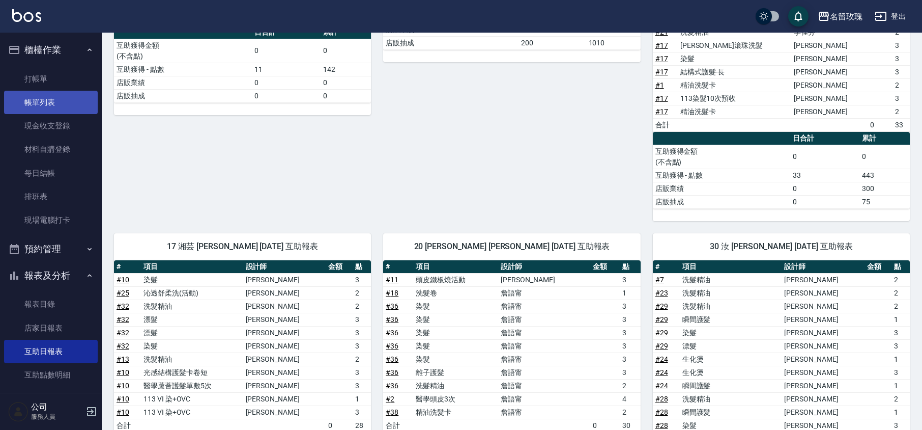
scroll to position [339, 0]
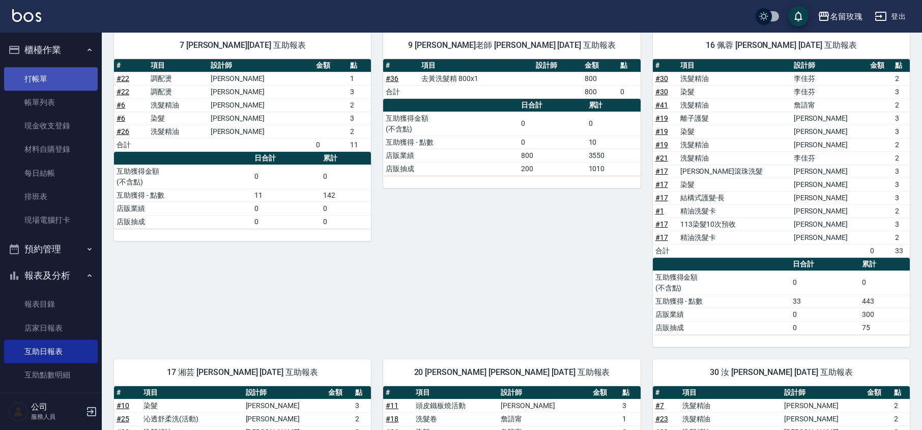
click at [41, 87] on link "打帳單" at bounding box center [51, 78] width 94 height 23
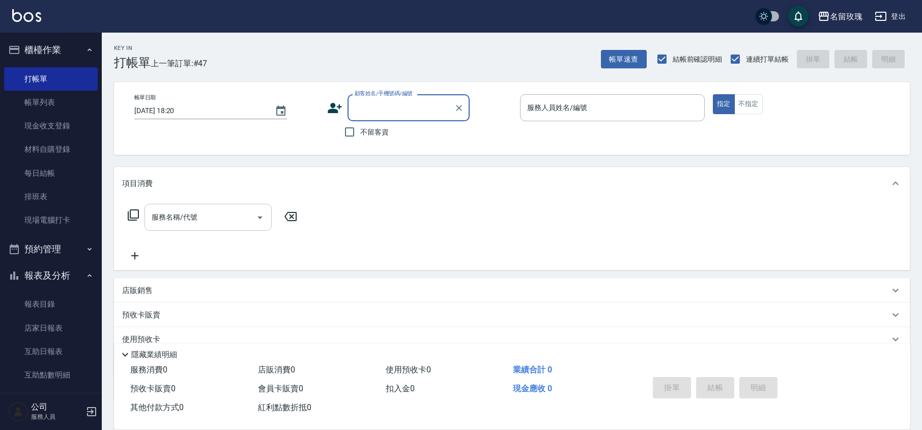
click at [202, 220] on input "服務名稱/代號" at bounding box center [200, 217] width 103 height 18
click at [137, 213] on icon at bounding box center [133, 215] width 12 height 12
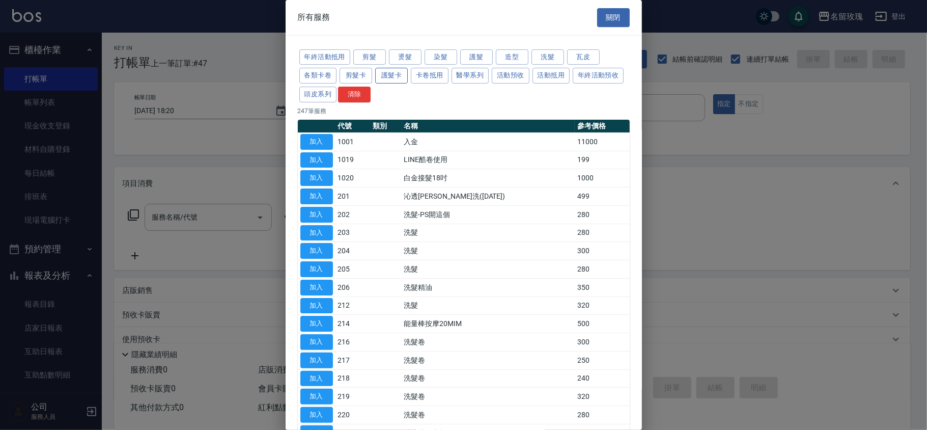
click at [389, 78] on button "護髮卡" at bounding box center [391, 76] width 33 height 16
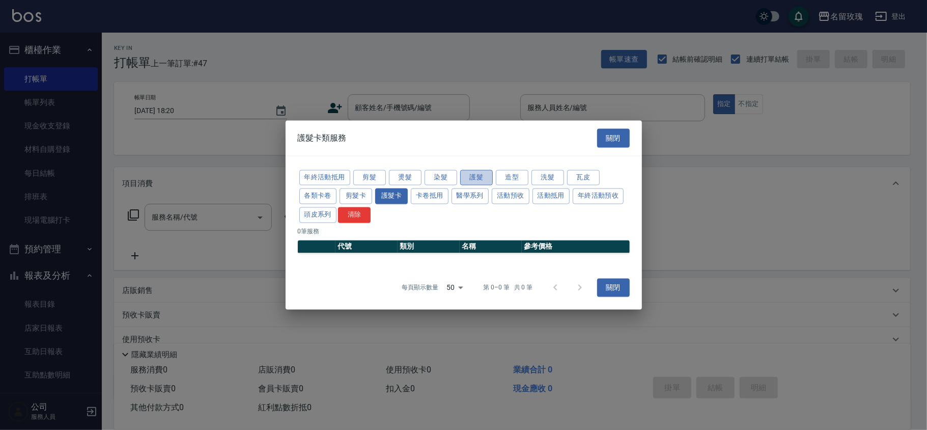
click at [470, 181] on button "護髮" at bounding box center [476, 178] width 33 height 16
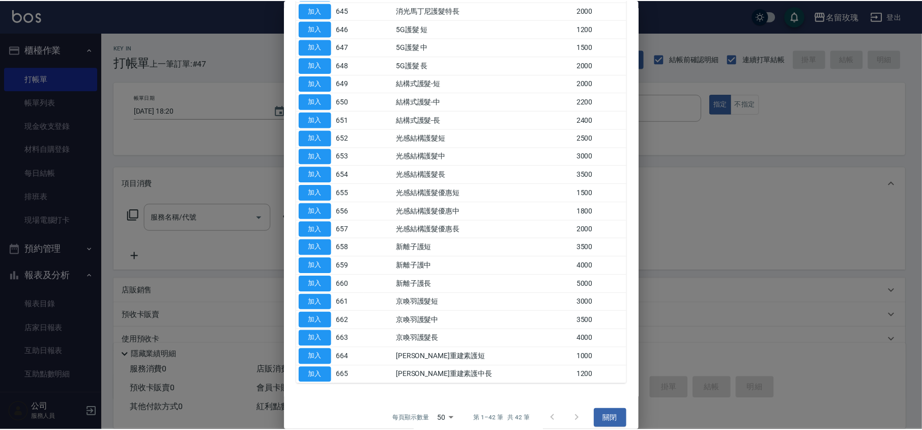
scroll to position [531, 0]
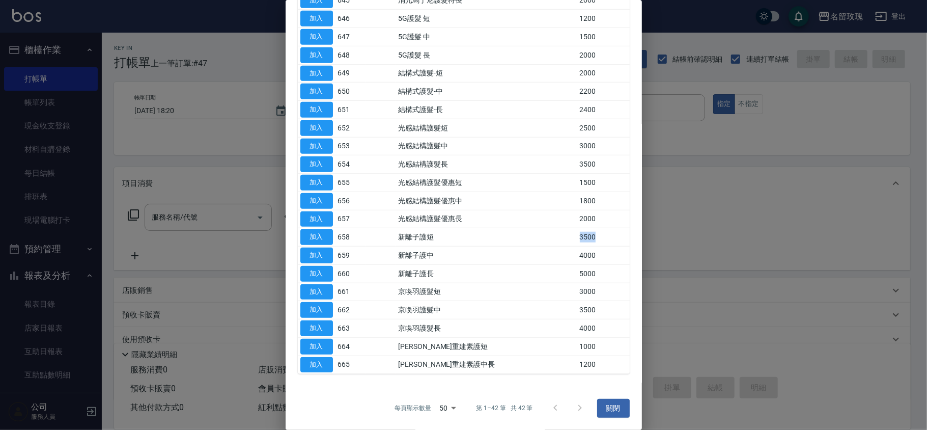
drag, startPoint x: 562, startPoint y: 233, endPoint x: 545, endPoint y: 231, distance: 17.4
click at [545, 231] on tr "加入 658 新離子護短 3500" at bounding box center [464, 237] width 332 height 18
click at [227, 64] on div at bounding box center [463, 215] width 927 height 430
click at [605, 414] on button "關閉" at bounding box center [613, 408] width 33 height 19
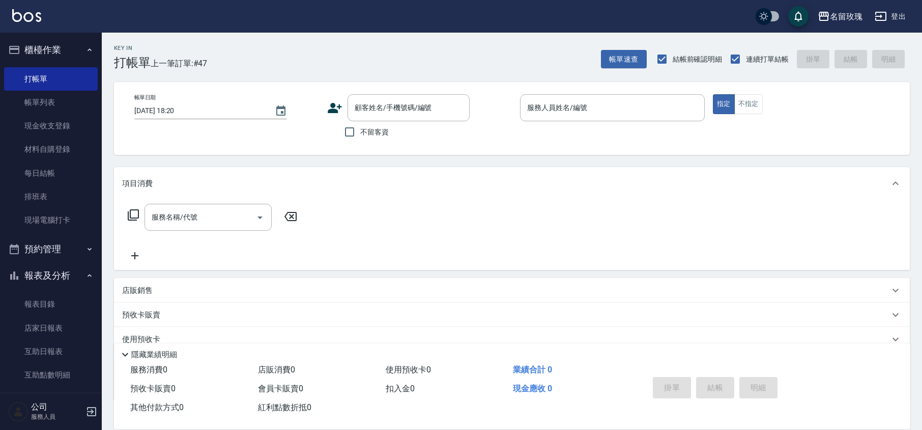
click at [304, 51] on div "Key In 打帳單 上一筆訂單:#47 帳單速查 結帳前確認明細 連續打單結帳 掛單 結帳 明細" at bounding box center [506, 51] width 808 height 37
drag, startPoint x: 37, startPoint y: 98, endPoint x: 60, endPoint y: 106, distance: 24.6
click at [37, 98] on link "帳單列表" at bounding box center [51, 102] width 94 height 23
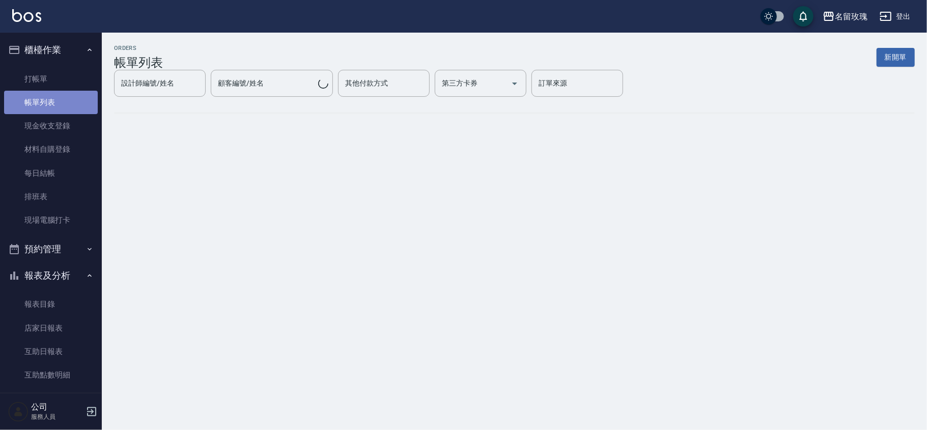
click at [60, 106] on link "帳單列表" at bounding box center [51, 102] width 94 height 23
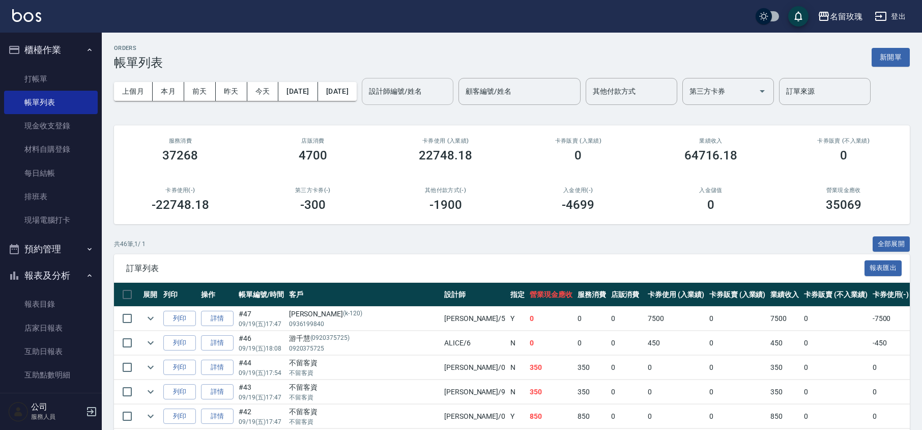
click at [436, 92] on div "設計師編號/姓名 設計師編號/姓名" at bounding box center [408, 91] width 92 height 27
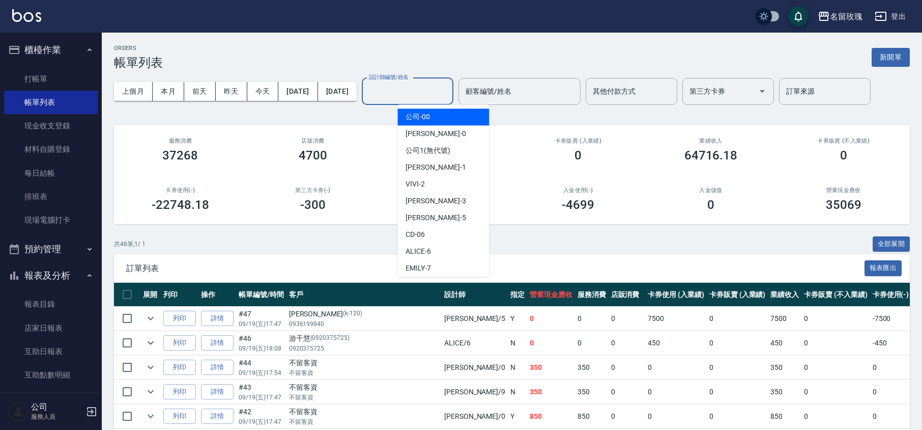
type input "ㄅ"
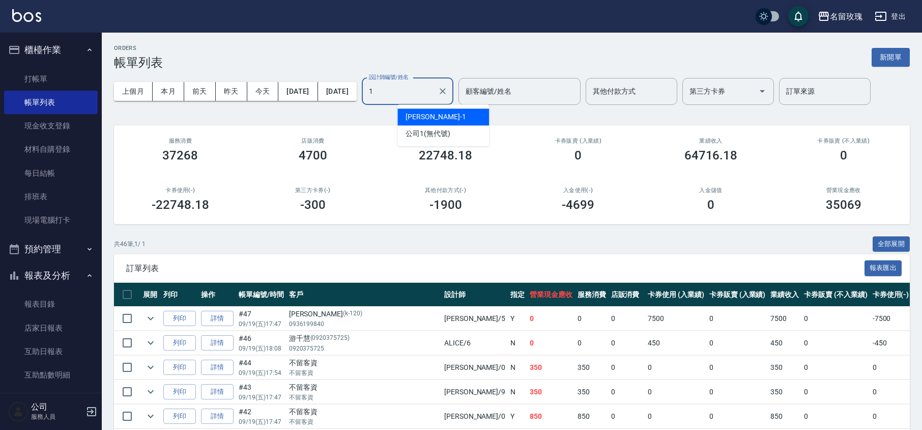
click at [418, 118] on span "JOYCE -1" at bounding box center [436, 116] width 60 height 11
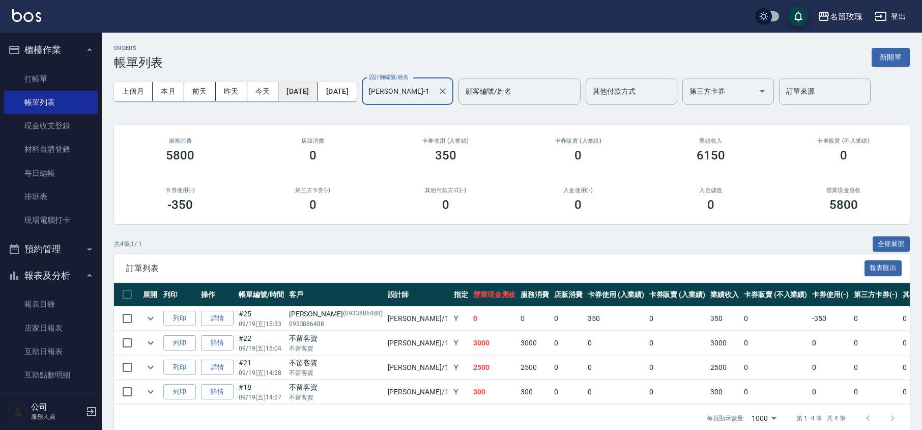
type input "[PERSON_NAME]-1"
click at [318, 86] on button "2025/09/19" at bounding box center [297, 91] width 39 height 19
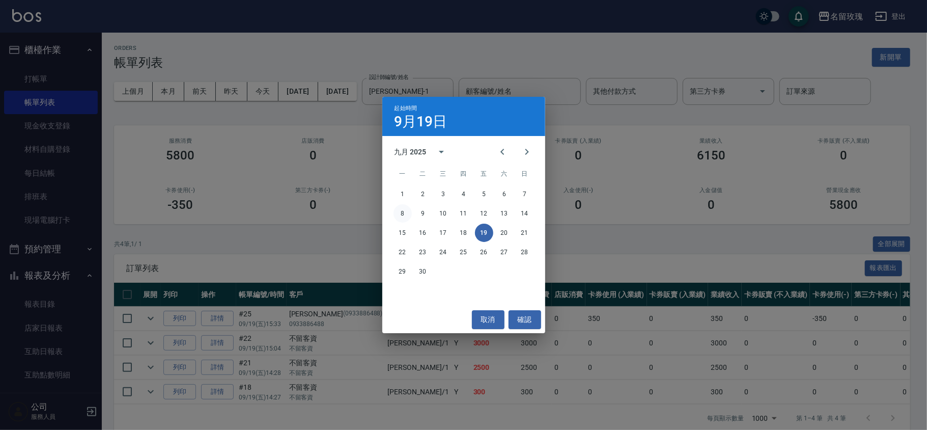
click at [404, 213] on button "8" at bounding box center [403, 213] width 18 height 18
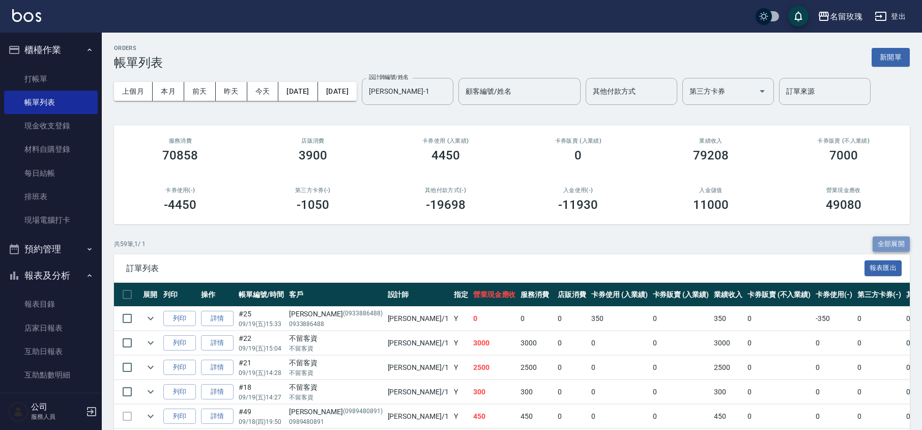
click at [898, 241] on button "全部展開" at bounding box center [892, 244] width 38 height 16
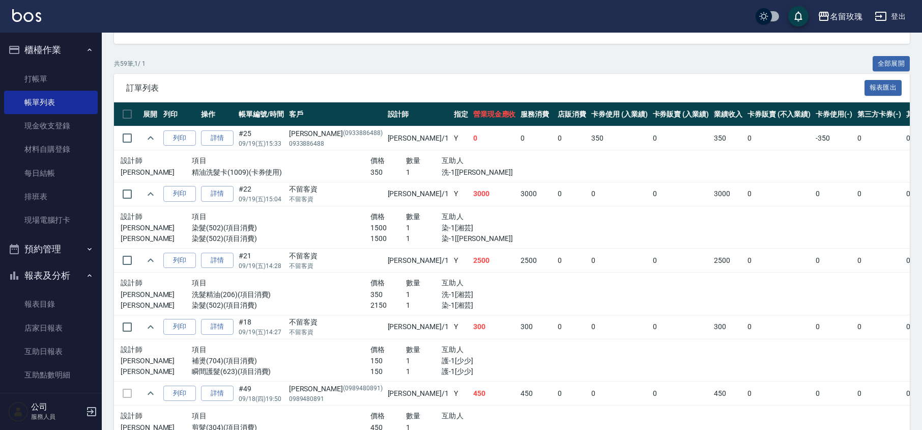
scroll to position [204, 0]
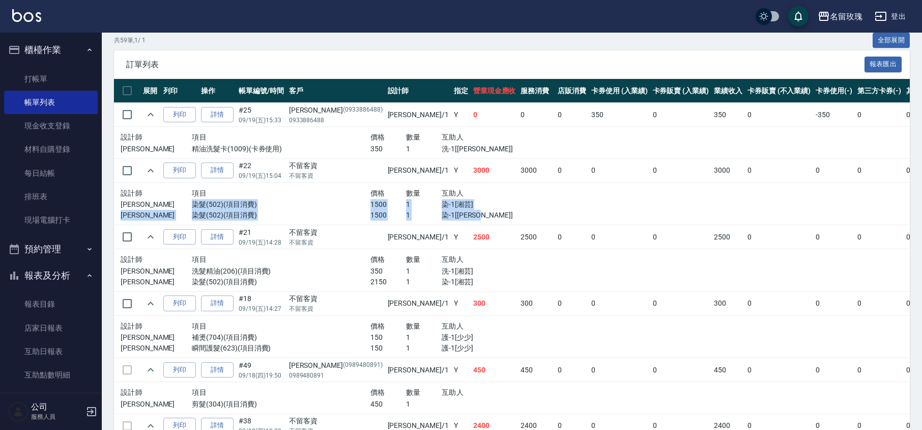
drag, startPoint x: 180, startPoint y: 202, endPoint x: 444, endPoint y: 218, distance: 264.7
click at [444, 218] on div "設計師 項目 價格 數量 互助人 JOYCE 染髮(502)(項目消費) 1500 1 染-1[湘芸] JOYCE 染髮(502)(項目消費) 1500 1 …" at bounding box center [335, 204] width 428 height 34
click at [455, 208] on p "染-1[湘芸]" at bounding box center [495, 204] width 107 height 11
drag, startPoint x: 121, startPoint y: 202, endPoint x: 445, endPoint y: 220, distance: 324.3
click at [445, 220] on div "設計師 項目 價格 數量 互助人 JOYCE 染髮(502)(項目消費) 1500 1 染-1[湘芸] JOYCE 染髮(502)(項目消費) 1500 1 …" at bounding box center [335, 204] width 428 height 34
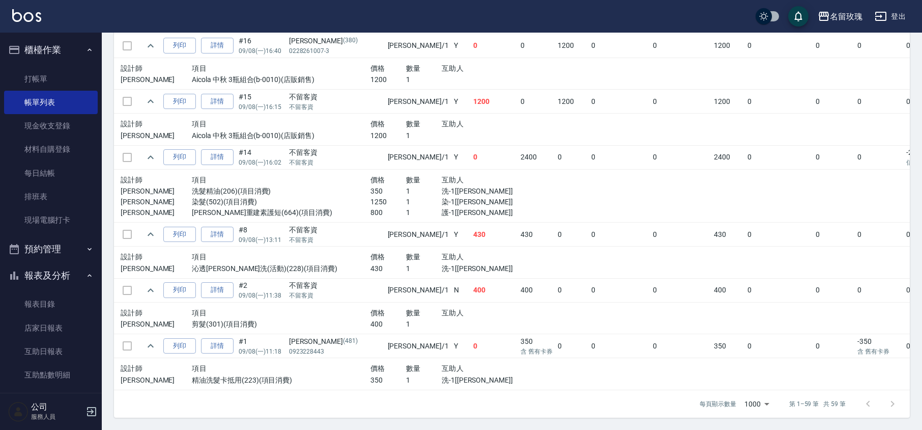
scroll to position [3674, 0]
click at [19, 81] on link "打帳單" at bounding box center [51, 78] width 94 height 23
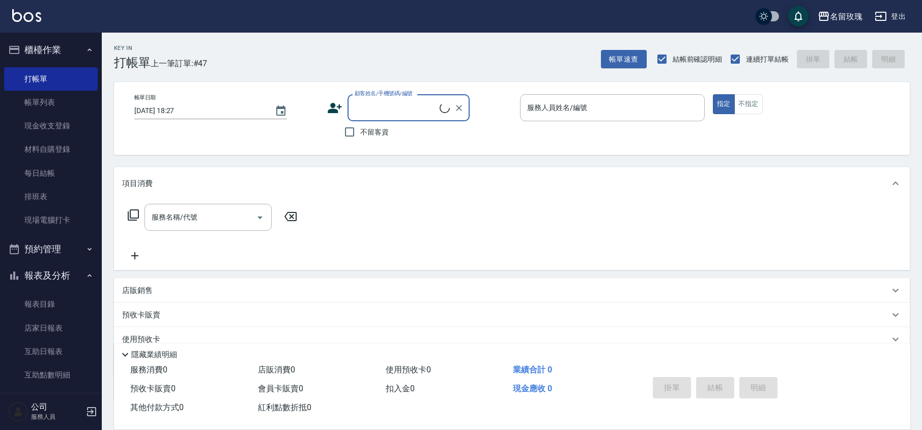
click at [45, 273] on button "報表及分析" at bounding box center [51, 275] width 94 height 26
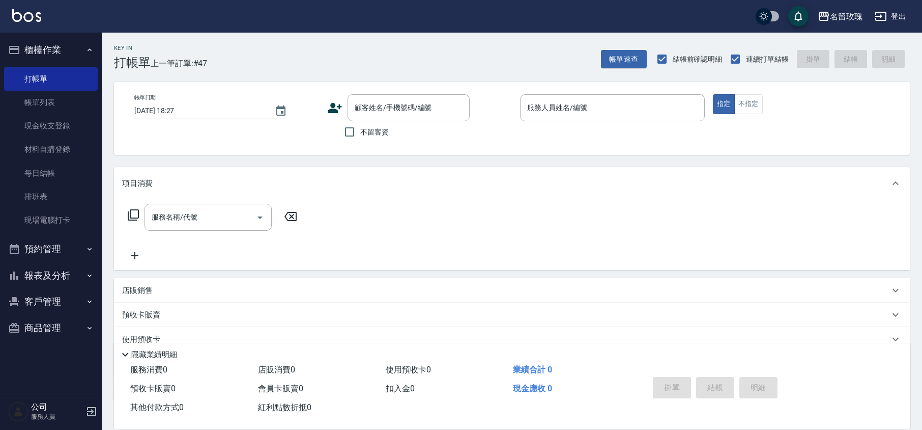
click at [334, 43] on div "Key In 打帳單 上一筆訂單:#47 帳單速查 結帳前確認明細 連續打單結帳 掛單 結帳 明細" at bounding box center [506, 51] width 808 height 37
click at [331, 27] on div "名留玫瑰 登出" at bounding box center [461, 16] width 922 height 33
click at [74, 49] on button "櫃檯作業" at bounding box center [51, 50] width 94 height 26
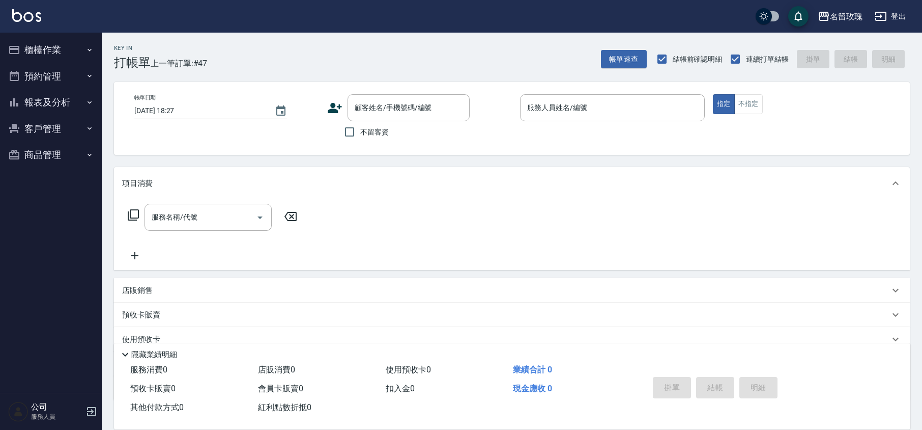
click at [62, 94] on button "報表及分析" at bounding box center [51, 102] width 94 height 26
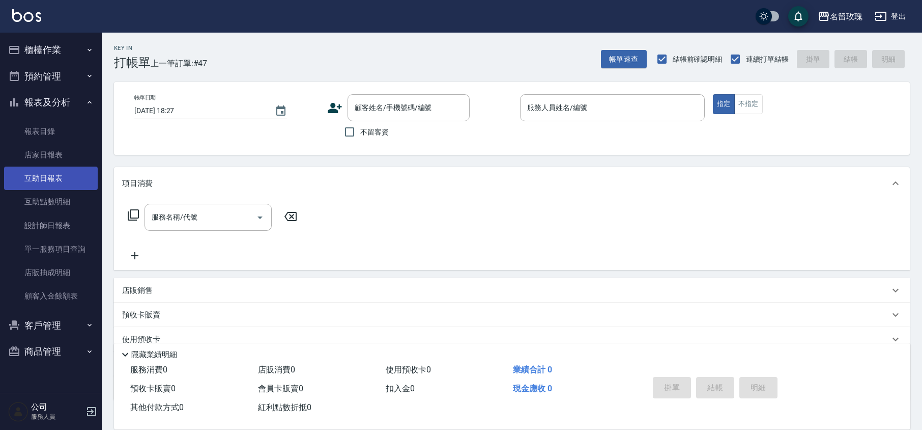
click at [58, 175] on link "互助日報表" at bounding box center [51, 177] width 94 height 23
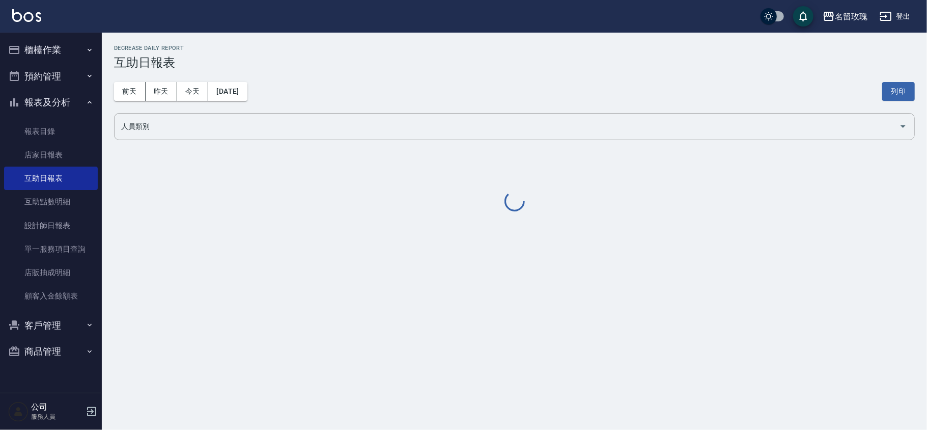
click at [388, 52] on div "Decrease Daily Report 互助日報表" at bounding box center [514, 57] width 801 height 25
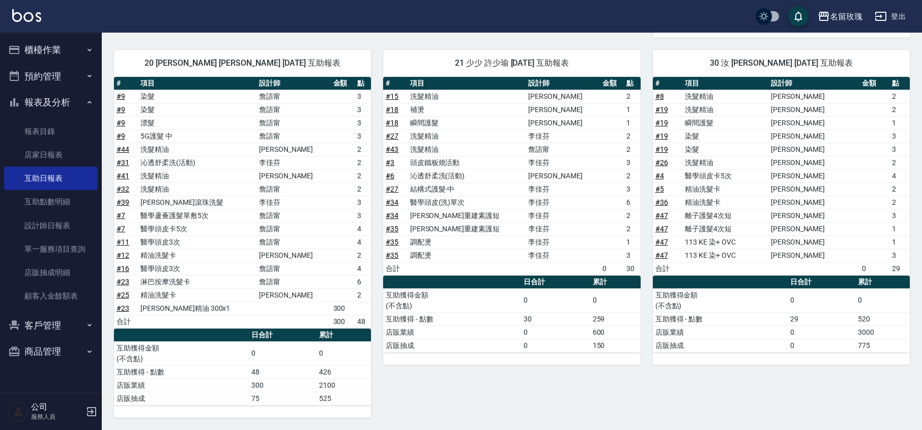
scroll to position [333, 0]
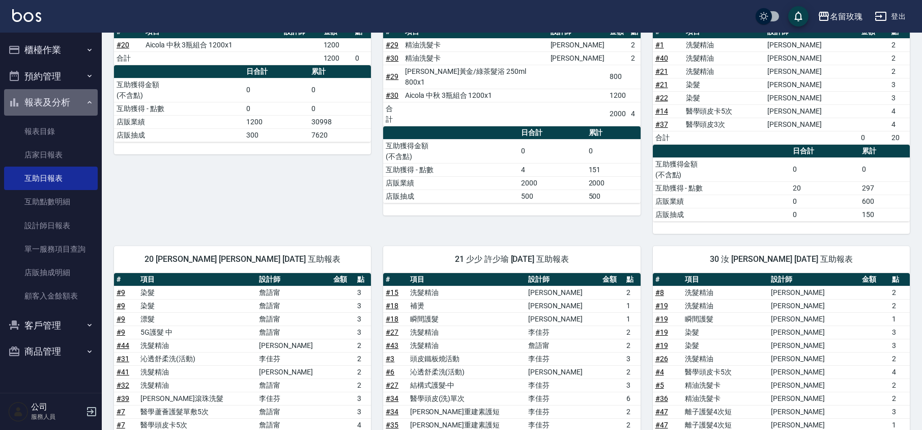
click at [54, 93] on button "報表及分析" at bounding box center [51, 102] width 94 height 26
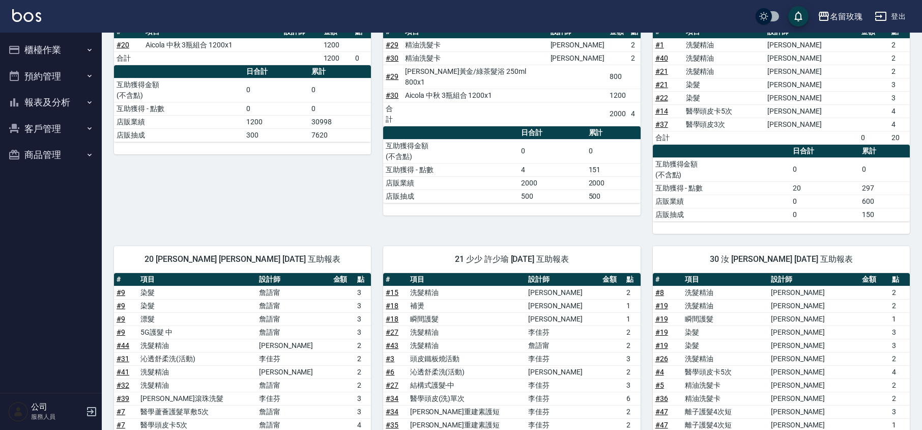
click at [77, 45] on button "櫃檯作業" at bounding box center [51, 50] width 94 height 26
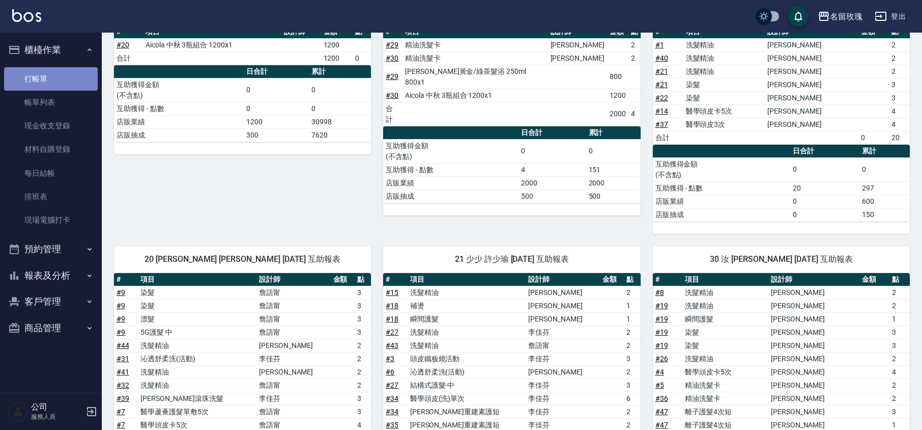
click at [72, 73] on link "打帳單" at bounding box center [51, 78] width 94 height 23
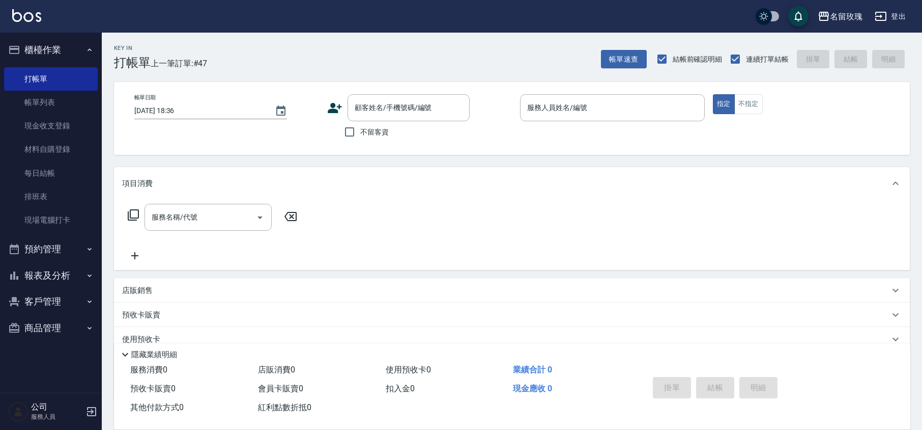
click at [265, 3] on div "名留玫瑰 登出" at bounding box center [461, 16] width 922 height 33
click at [78, 105] on link "帳單列表" at bounding box center [51, 102] width 94 height 23
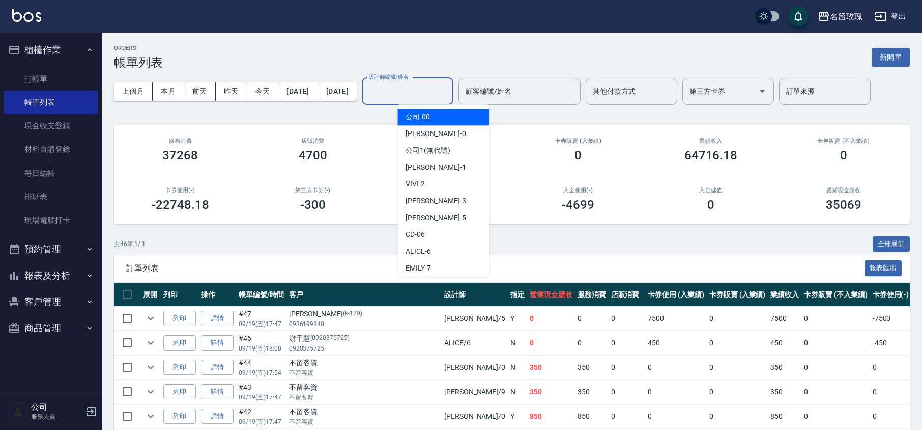
click at [442, 86] on div "設計師編號/姓名 設計師編號/姓名" at bounding box center [408, 91] width 92 height 27
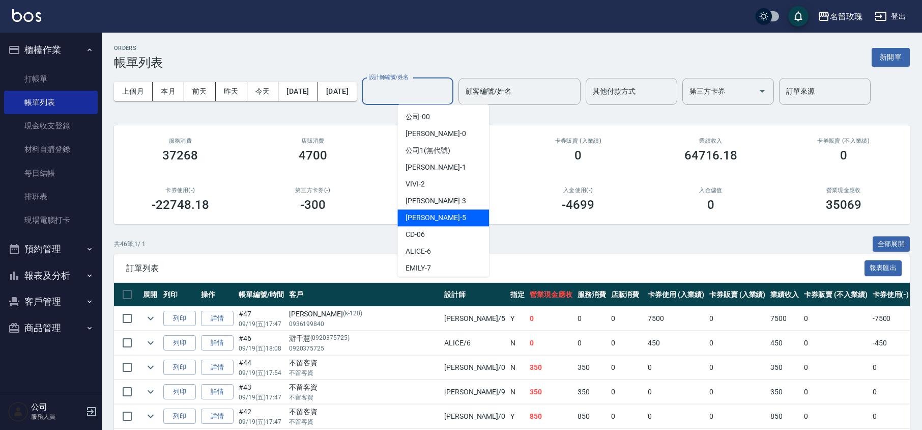
click at [429, 218] on span "KELLY -5" at bounding box center [436, 217] width 60 height 11
type input "KELLY-5"
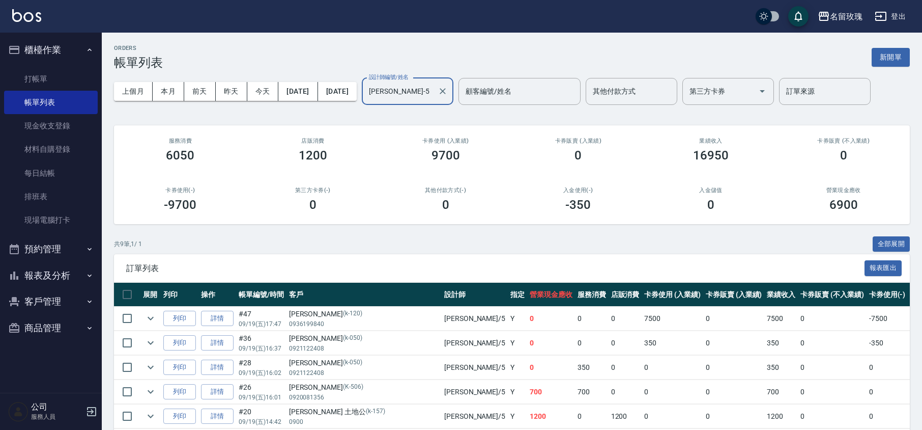
click at [457, 41] on div "ORDERS 帳單列表 新開單 上個月 本月 前天 昨天 今天 2025/09/19 2025/09/19 設計師編號/姓名 KELLY-5 設計師編號/姓名…" at bounding box center [512, 300] width 821 height 534
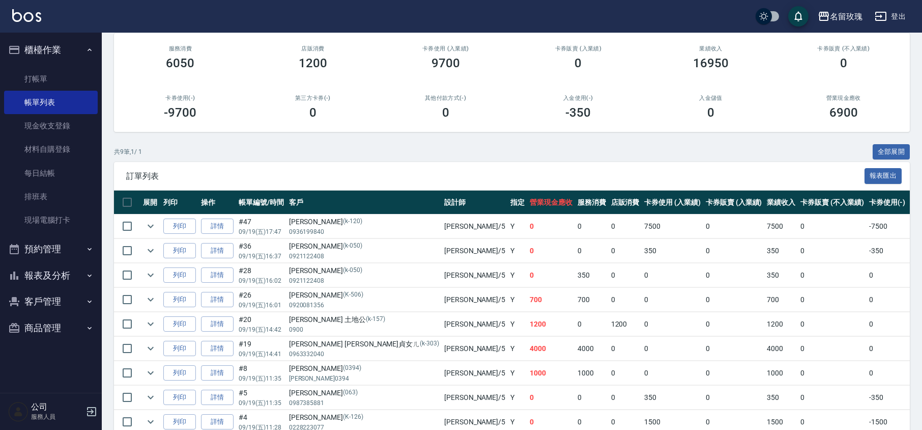
scroll to position [150, 0]
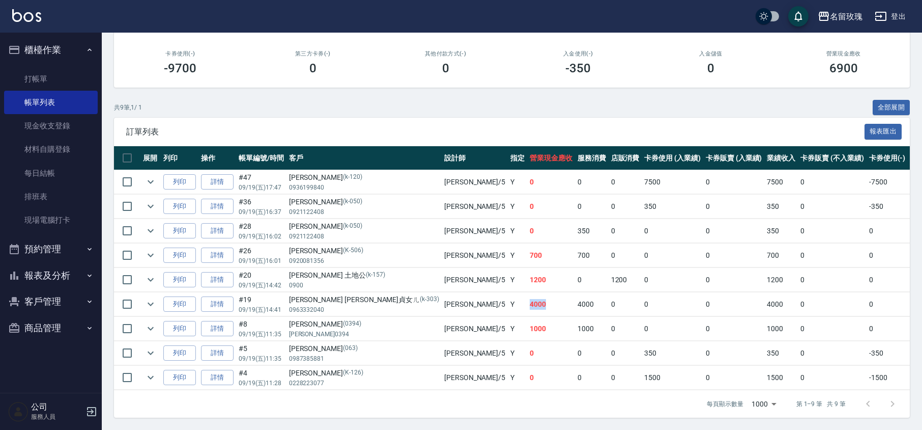
drag, startPoint x: 449, startPoint y: 292, endPoint x: 411, endPoint y: 290, distance: 37.7
click at [411, 292] on tr "列印 詳情 #19 09/19 (五) 14:41 李郁雅 蘇淑貞女ㄦ (k-303) 0963332040 KELLY /5 Y 4000 4000 0 0…" at bounding box center [610, 304] width 993 height 24
click at [443, 70] on div "其他付款方式(-) 0" at bounding box center [445, 62] width 133 height 49
click at [155, 298] on icon "expand row" at bounding box center [151, 304] width 12 height 12
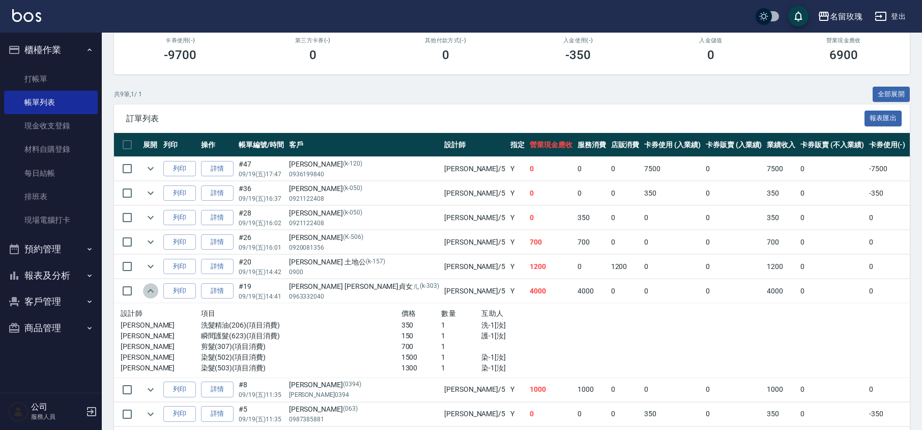
click at [155, 295] on icon "expand row" at bounding box center [151, 291] width 12 height 12
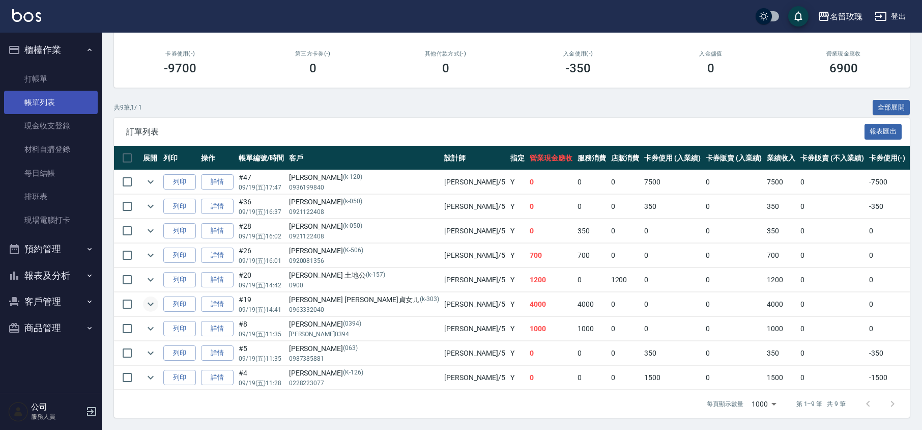
scroll to position [0, 0]
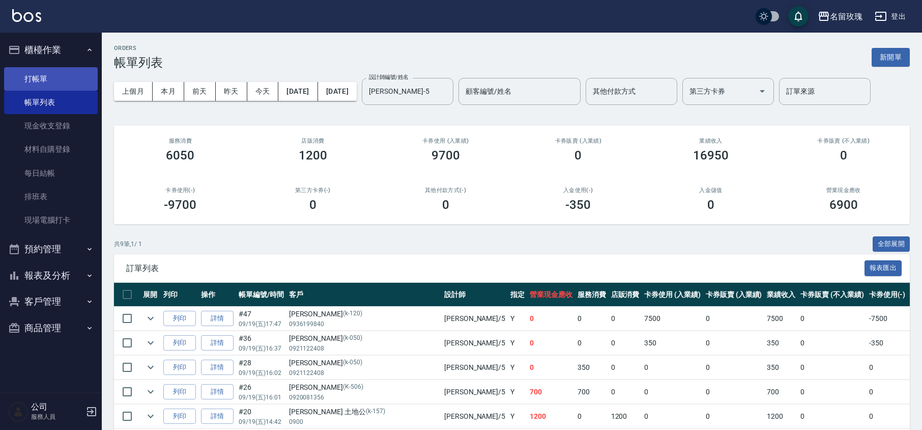
click at [43, 83] on link "打帳單" at bounding box center [51, 78] width 94 height 23
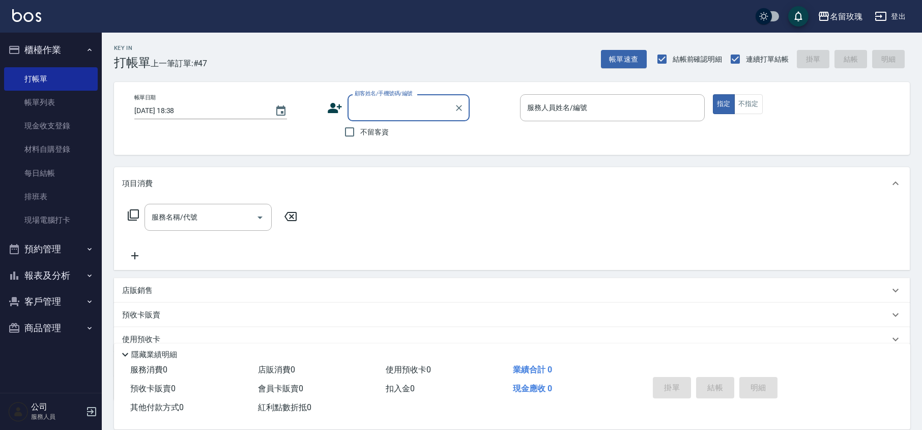
click at [0, 106] on nav "櫃檯作業 打帳單 帳單列表 現金收支登錄 材料自購登錄 每日結帳 排班表 現場電腦打卡 預約管理 預約管理 單日預約紀錄 單週預約紀錄 報表及分析 報表目錄 …" at bounding box center [51, 213] width 102 height 360
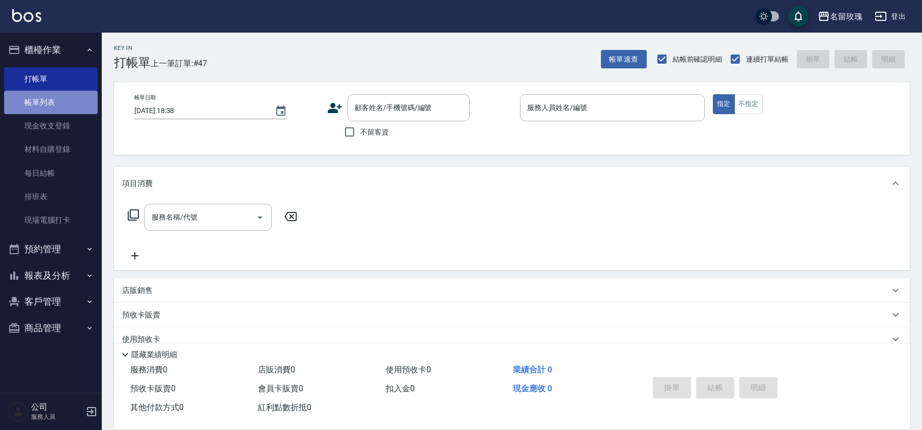
click at [32, 102] on link "帳單列表" at bounding box center [51, 102] width 94 height 23
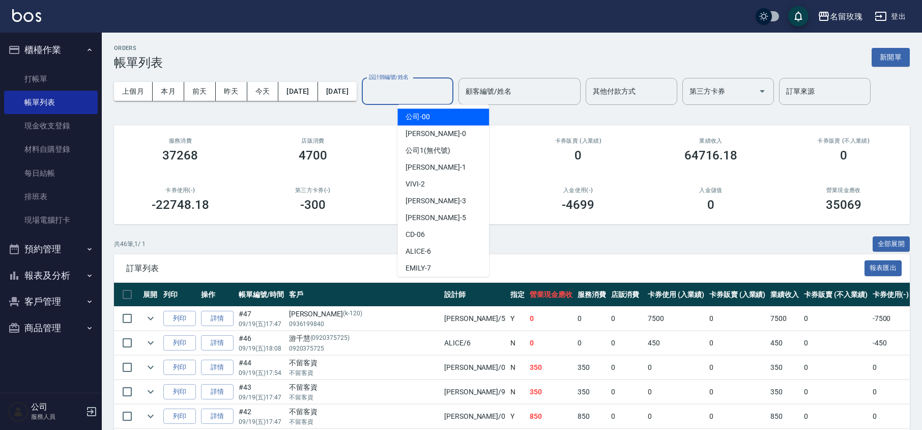
click at [426, 93] on input "設計師編號/姓名" at bounding box center [408, 91] width 82 height 18
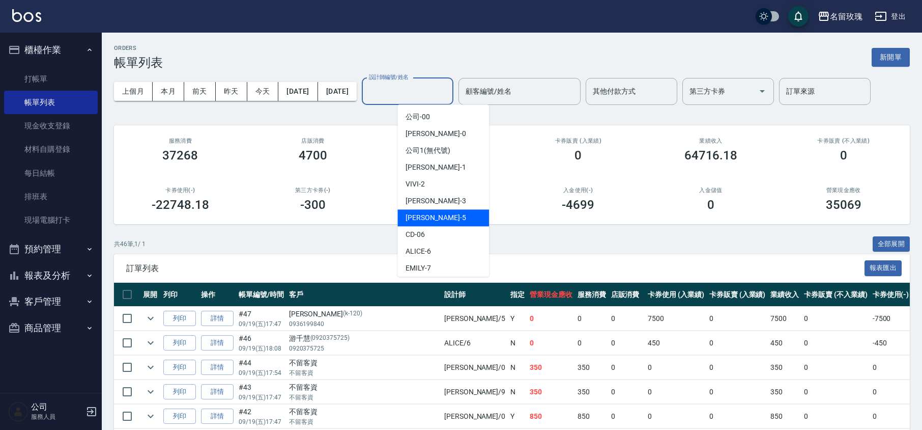
click at [436, 212] on div "KELLY -5" at bounding box center [444, 217] width 92 height 17
type input "KELLY-5"
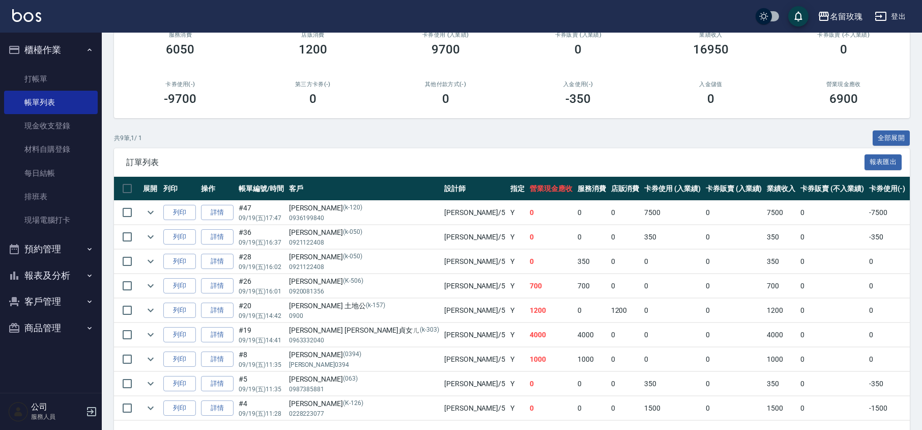
scroll to position [150, 0]
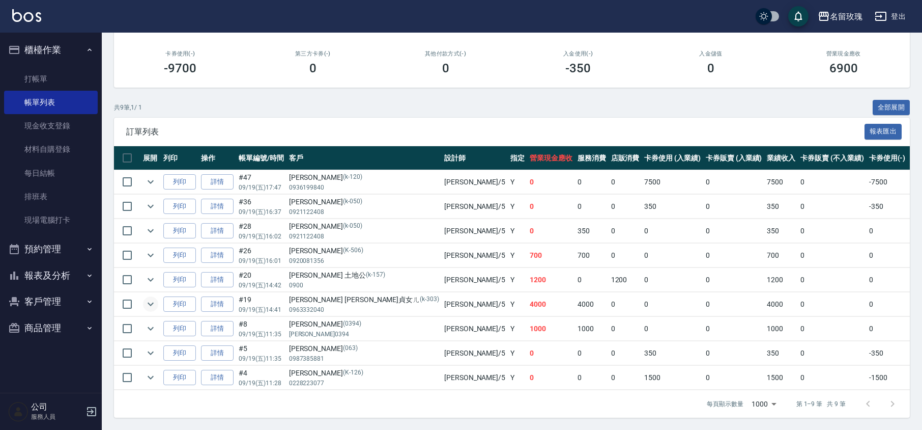
click at [154, 298] on icon "expand row" at bounding box center [151, 304] width 12 height 12
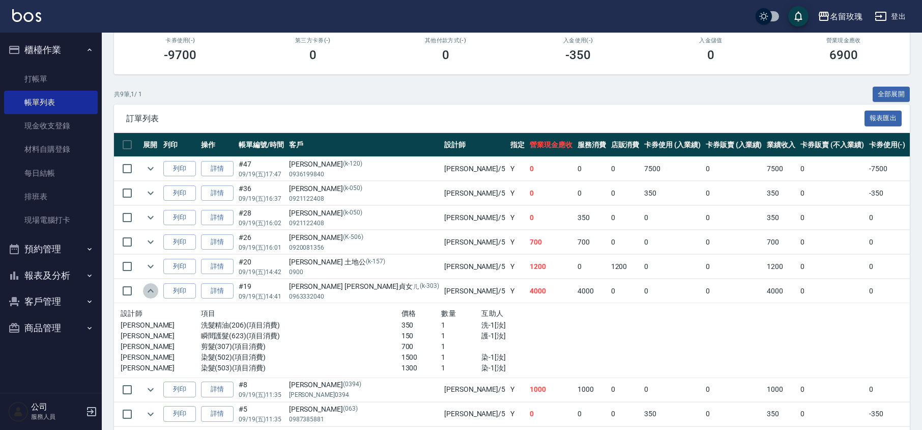
click at [154, 291] on icon "expand row" at bounding box center [151, 291] width 12 height 12
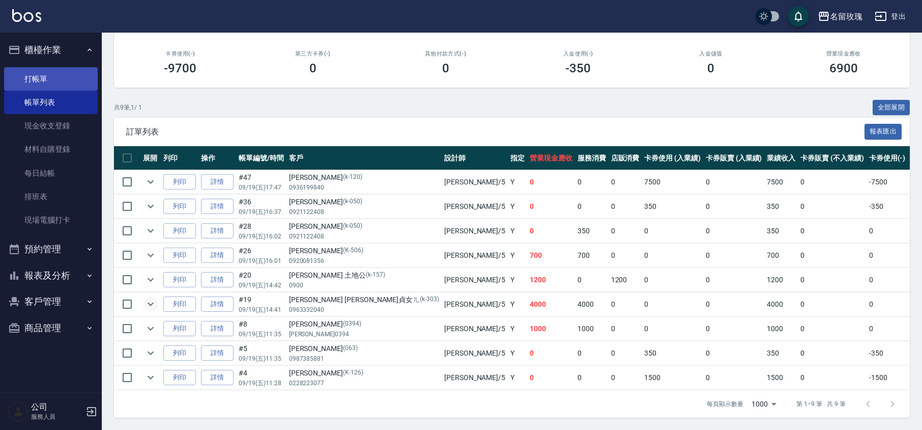
click at [58, 70] on link "打帳單" at bounding box center [51, 78] width 94 height 23
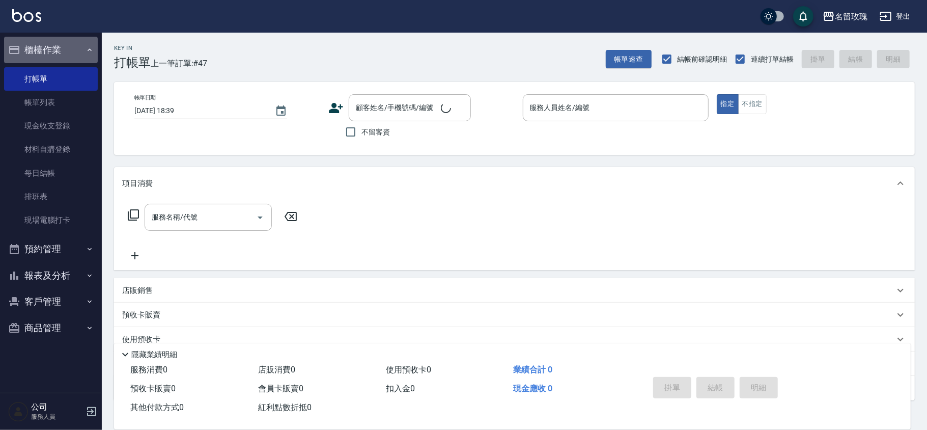
click at [54, 45] on button "櫃檯作業" at bounding box center [51, 50] width 94 height 26
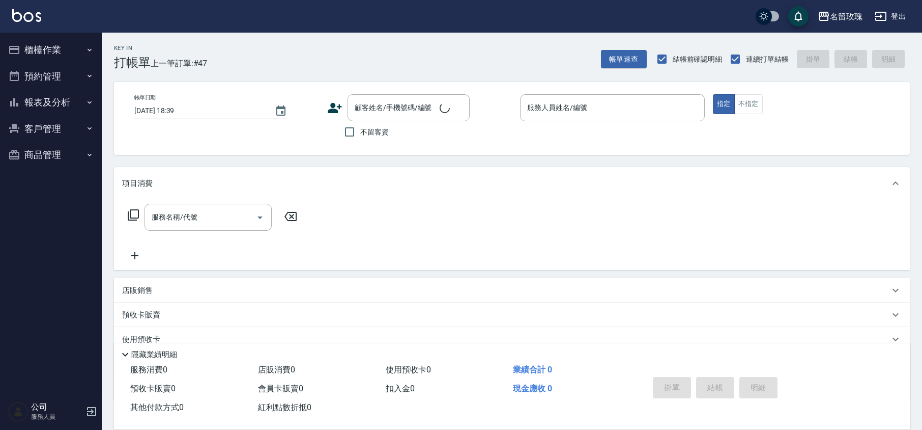
click at [279, 55] on div "Key In 打帳單 上一筆訂單:#47 帳單速查 結帳前確認明細 連續打單結帳 掛單 結帳 明細" at bounding box center [506, 51] width 808 height 37
click at [380, 107] on input "顧客姓名/手機號碼/編號" at bounding box center [401, 108] width 98 height 18
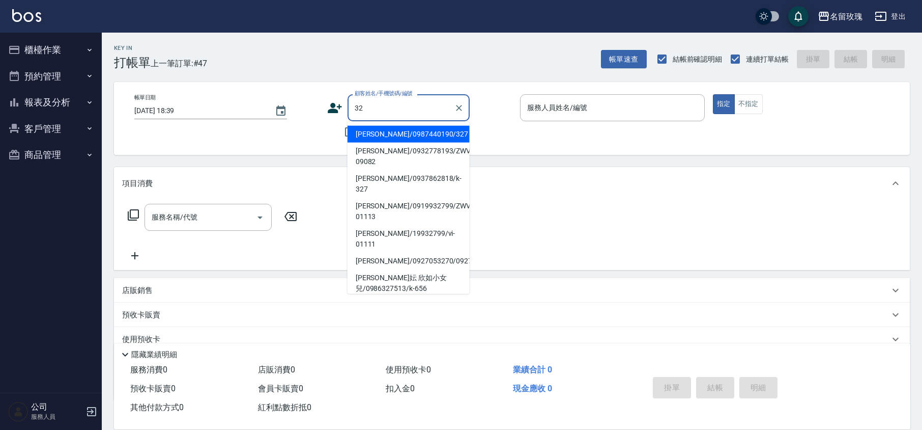
type input "3"
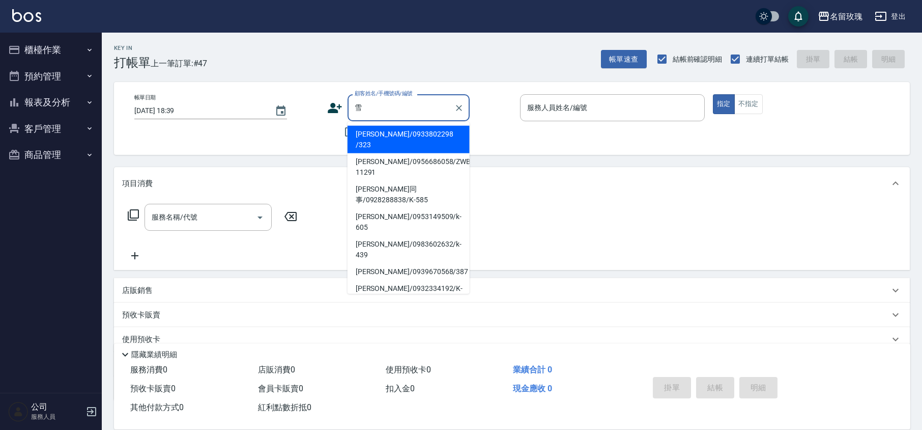
click at [424, 135] on li "張雪卿/0933802298 /323" at bounding box center [409, 139] width 122 height 27
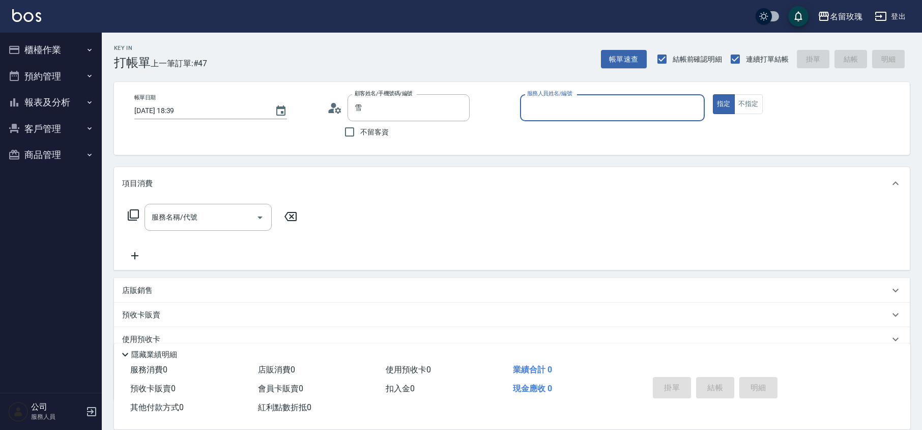
type input "張雪卿/0933802298 /323"
type input "KELLY-5"
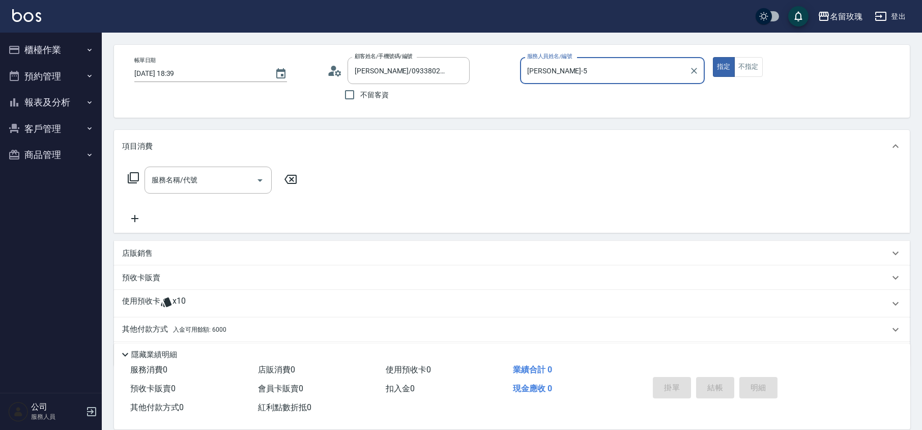
scroll to position [69, 0]
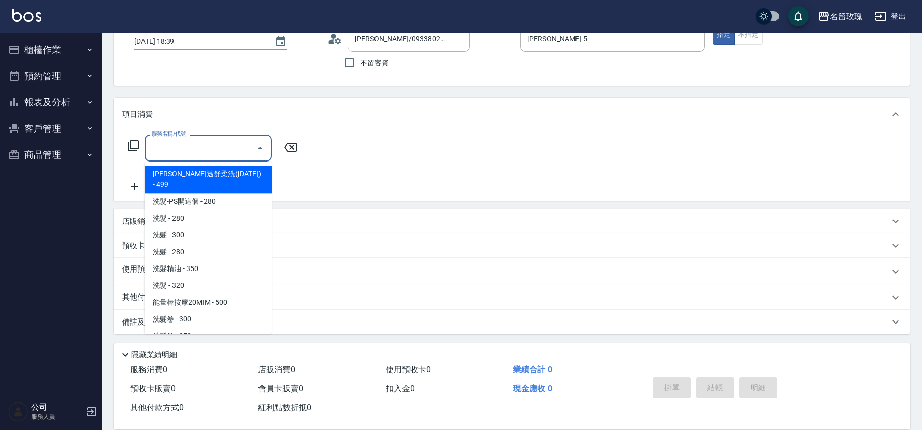
click at [184, 151] on input "服務名稱/代號" at bounding box center [200, 148] width 103 height 18
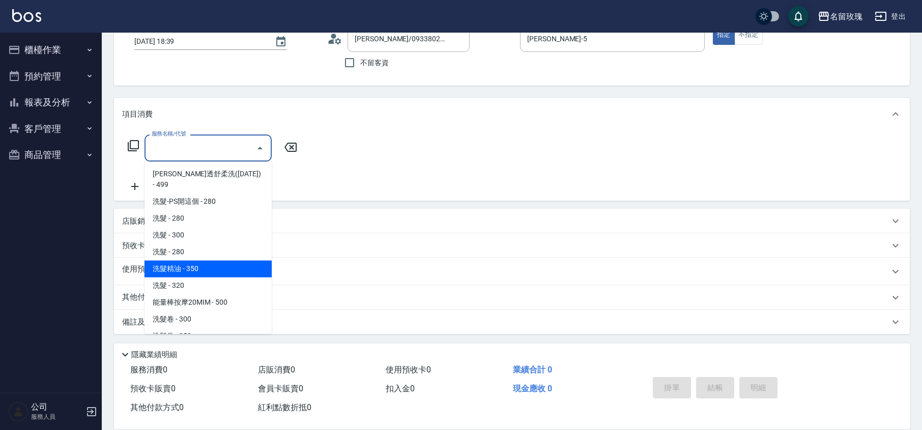
click at [193, 260] on span "洗髮精油 - 350" at bounding box center [208, 268] width 127 height 17
type input "洗髮精油(206)"
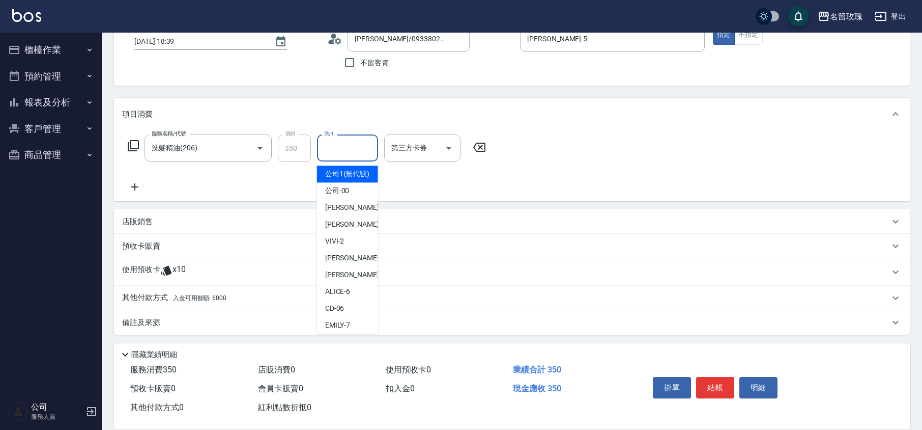
click at [350, 150] on input "洗-1" at bounding box center [348, 148] width 52 height 18
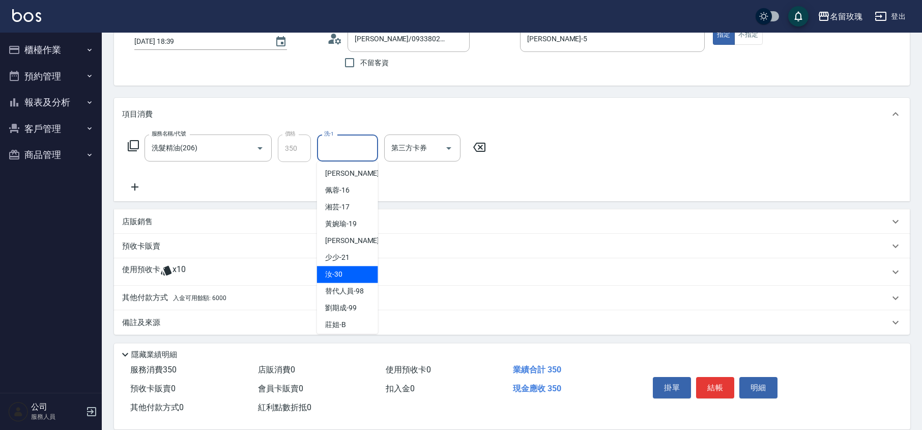
scroll to position [200, 0]
click at [352, 269] on div "汝 -30" at bounding box center [347, 270] width 61 height 17
type input "汝-30"
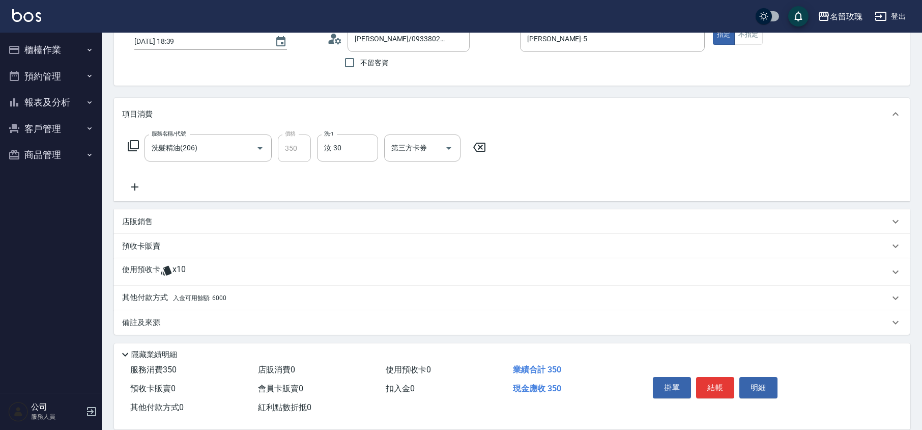
click at [127, 145] on icon at bounding box center [133, 145] width 12 height 12
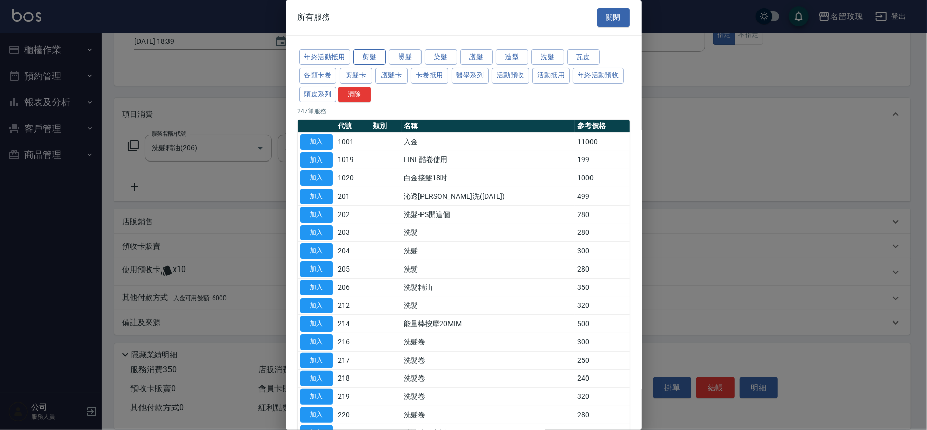
click at [355, 55] on button "剪髮" at bounding box center [369, 57] width 33 height 16
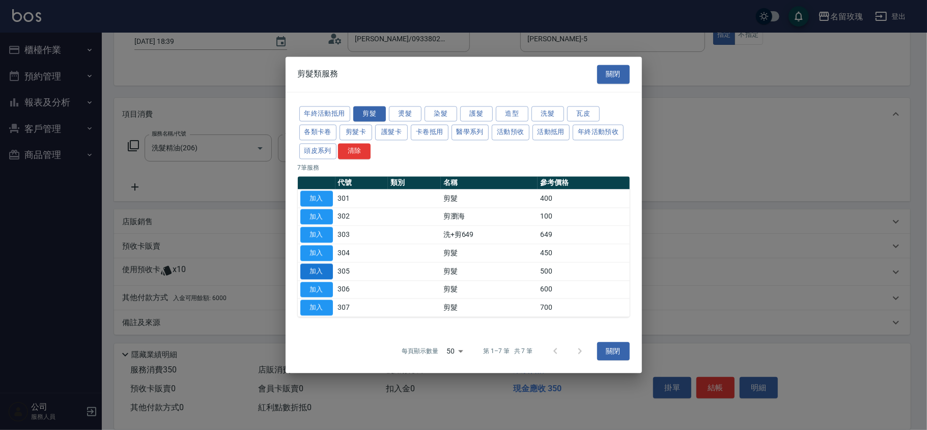
click at [312, 270] on button "加入" at bounding box center [316, 271] width 33 height 16
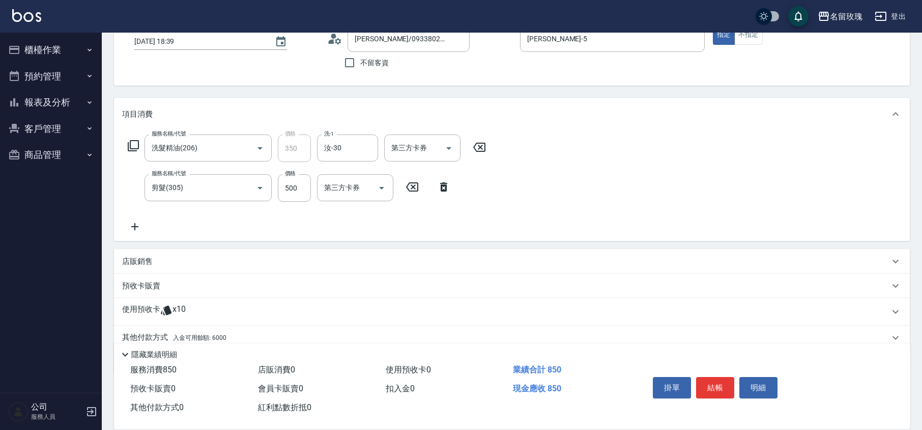
click at [137, 310] on p "使用預收卡" at bounding box center [141, 311] width 38 height 15
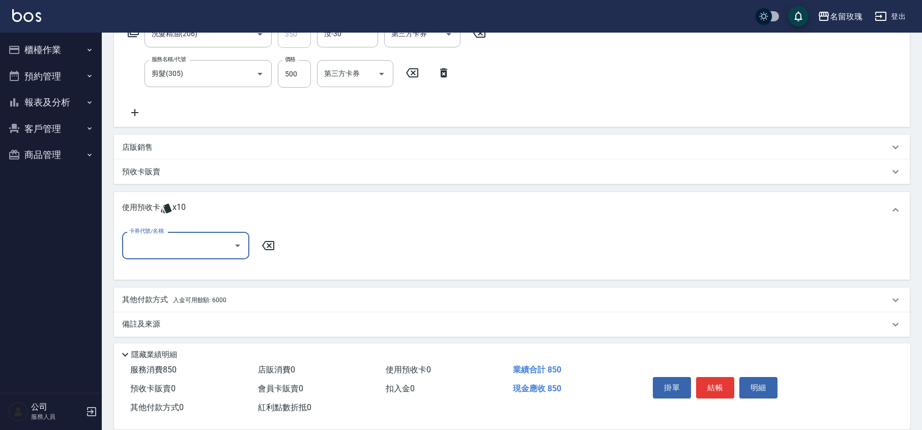
scroll to position [184, 0]
click at [245, 242] on button "Open" at bounding box center [238, 244] width 16 height 16
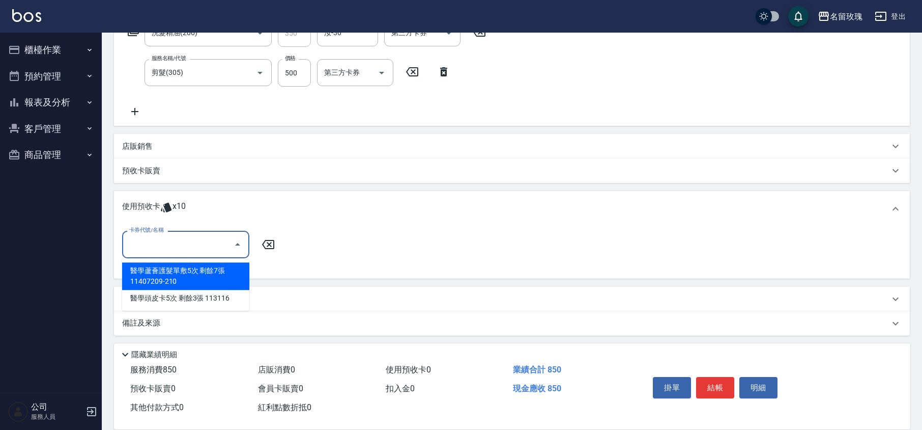
click at [216, 278] on div "醫學蘆薈護髮單敷5次 剩餘7張 11407209-210" at bounding box center [185, 275] width 127 height 27
type input "醫學蘆薈護髮單敷5次 11407209-210"
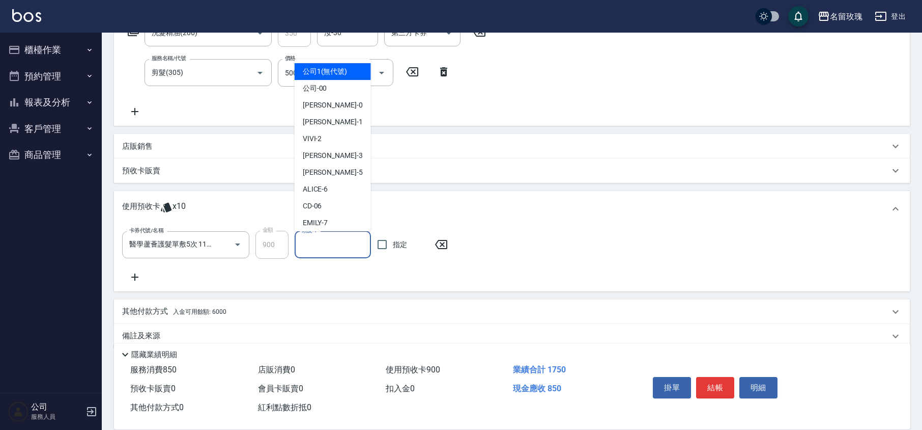
click at [327, 239] on input "頭皮-1" at bounding box center [332, 245] width 67 height 18
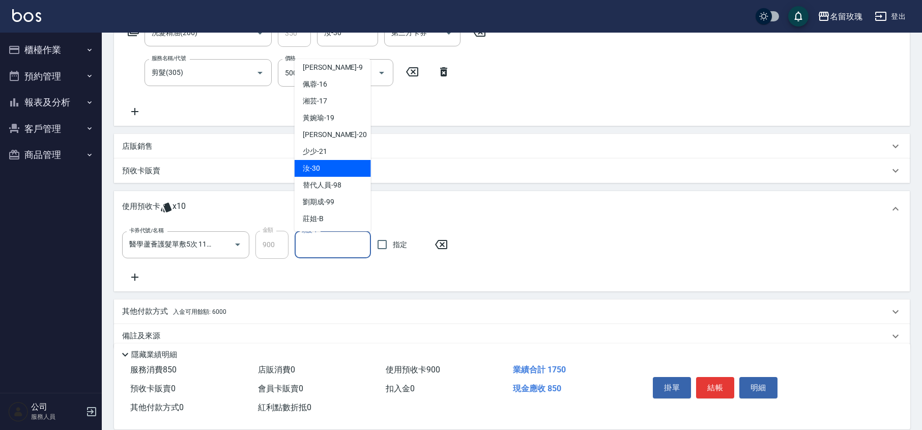
click at [326, 170] on div "汝 -30" at bounding box center [333, 168] width 76 height 17
type input "汝-30"
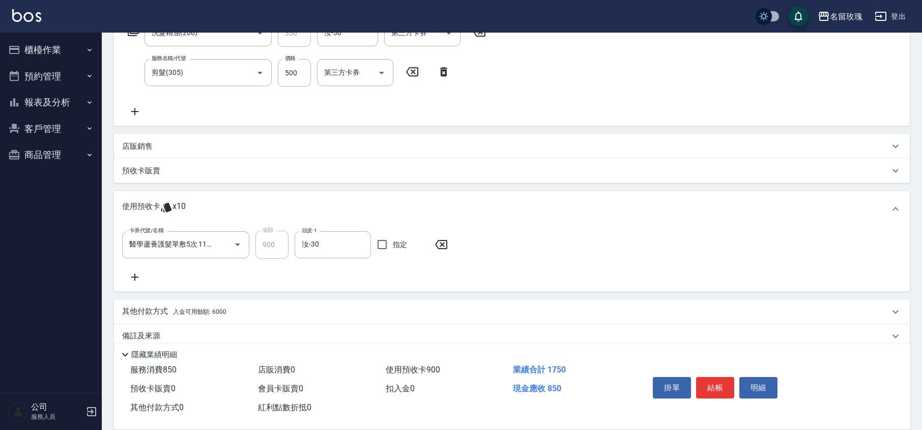
click at [154, 306] on p "其他付款方式 入金可用餘額: 6000" at bounding box center [174, 311] width 104 height 11
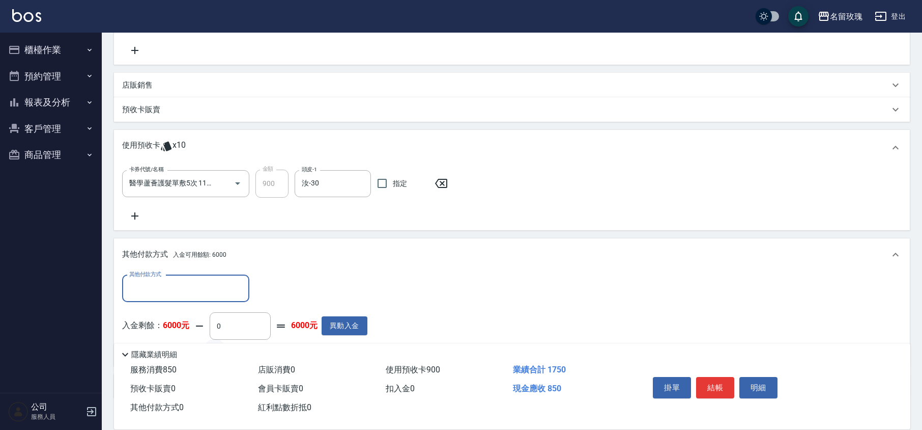
scroll to position [293, 0]
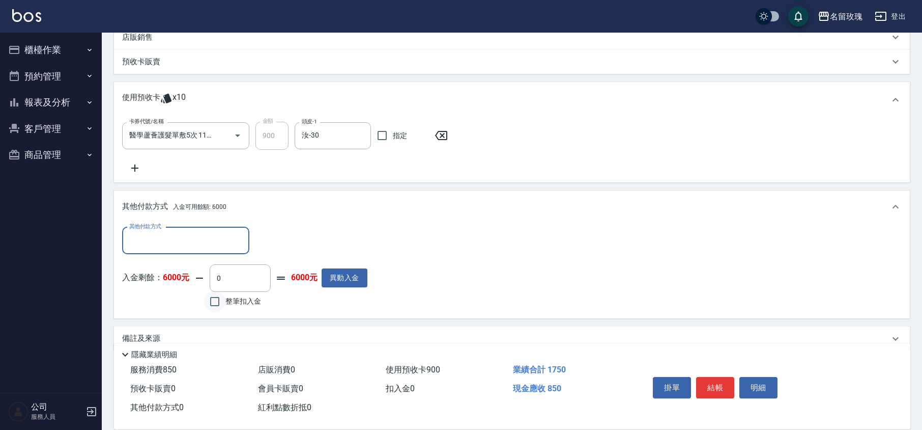
click at [221, 296] on input "整筆扣入金" at bounding box center [214, 301] width 21 height 21
checkbox input "true"
type input "850"
click at [326, 306] on div "入金剩餘： 6000元 850 ​ 整筆扣入金 5150元 異動入金" at bounding box center [244, 287] width 245 height 46
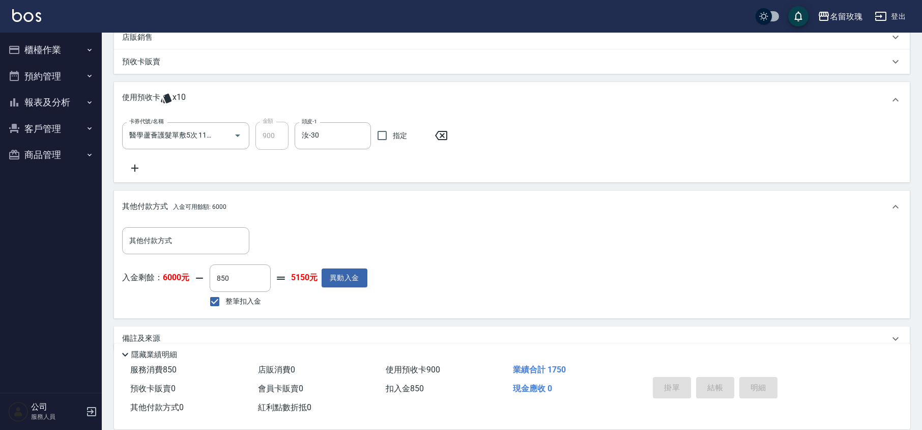
type input "2025/09/19 18:46"
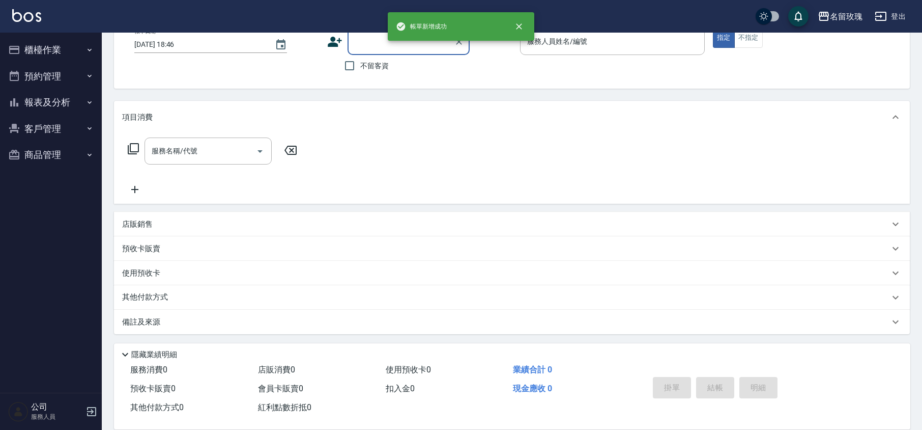
scroll to position [0, 0]
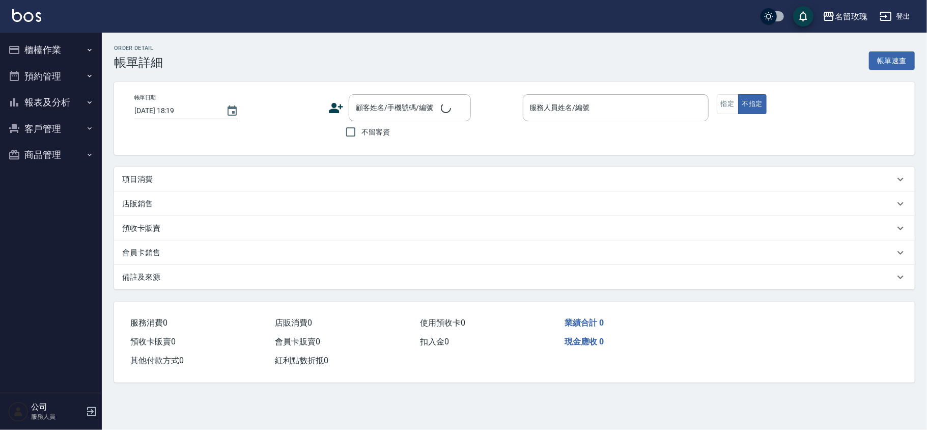
type input "[DATE] 15:04"
checkbox input "true"
type input "[PERSON_NAME]-1"
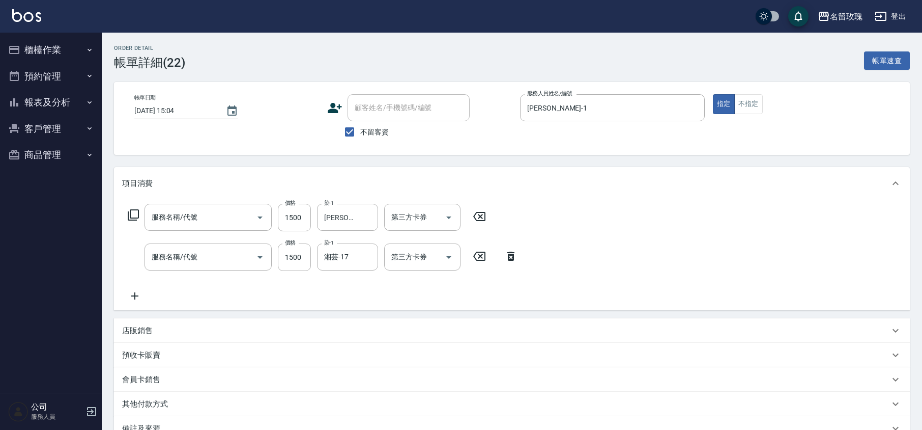
type input "染髮(502)"
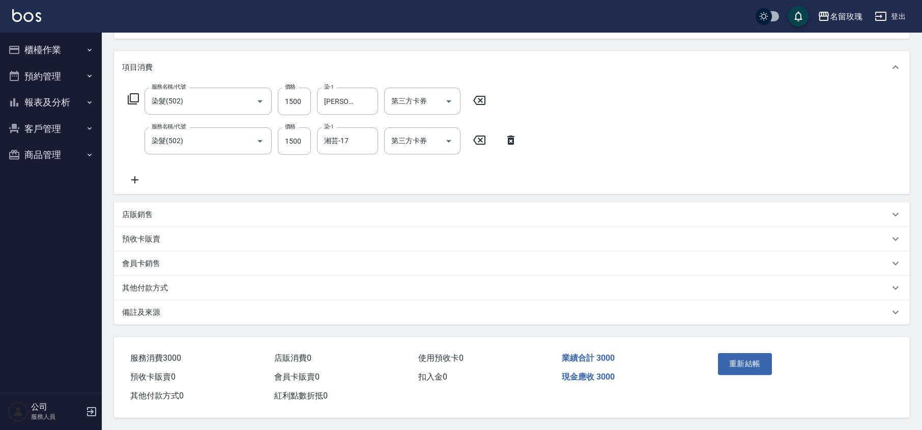
scroll to position [119, 0]
